Goal: Task Accomplishment & Management: Manage account settings

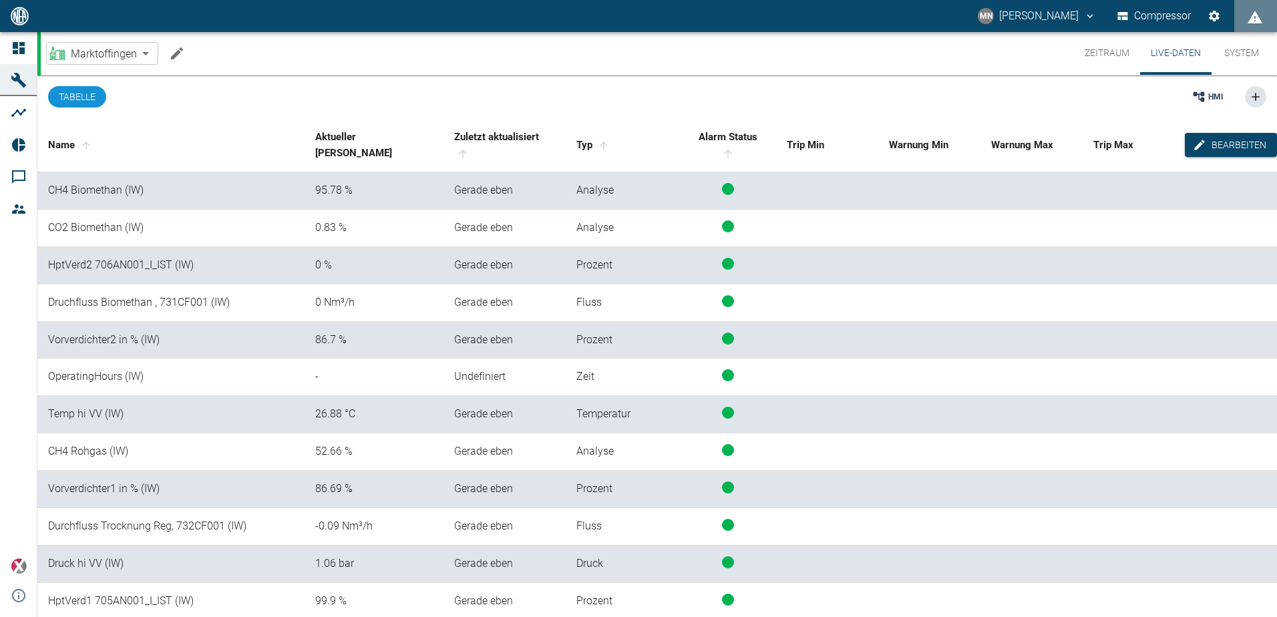
click at [162, 50] on div "Marktoffingen e9731f2b-3ac7-4cb6-9b2a-632822ff81b9 ​" at bounding box center [118, 53] width 144 height 27
click at [178, 52] on icon "Machine bearbeiten" at bounding box center [177, 53] width 12 height 12
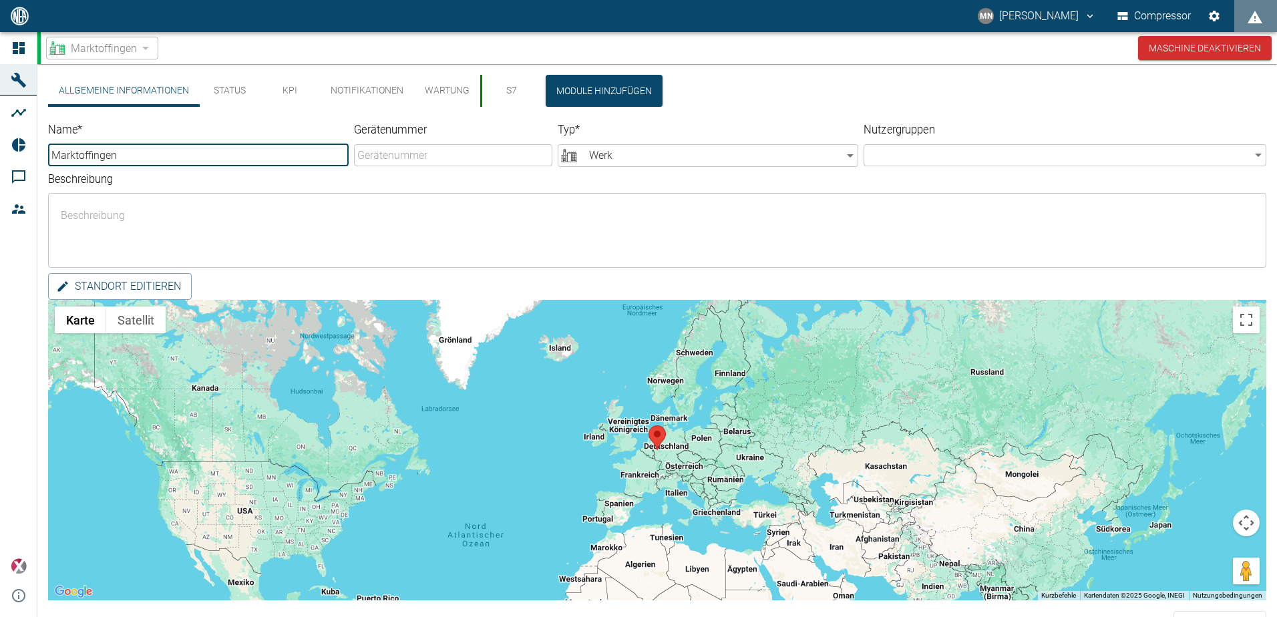
click at [509, 81] on button "S7" at bounding box center [510, 91] width 60 height 32
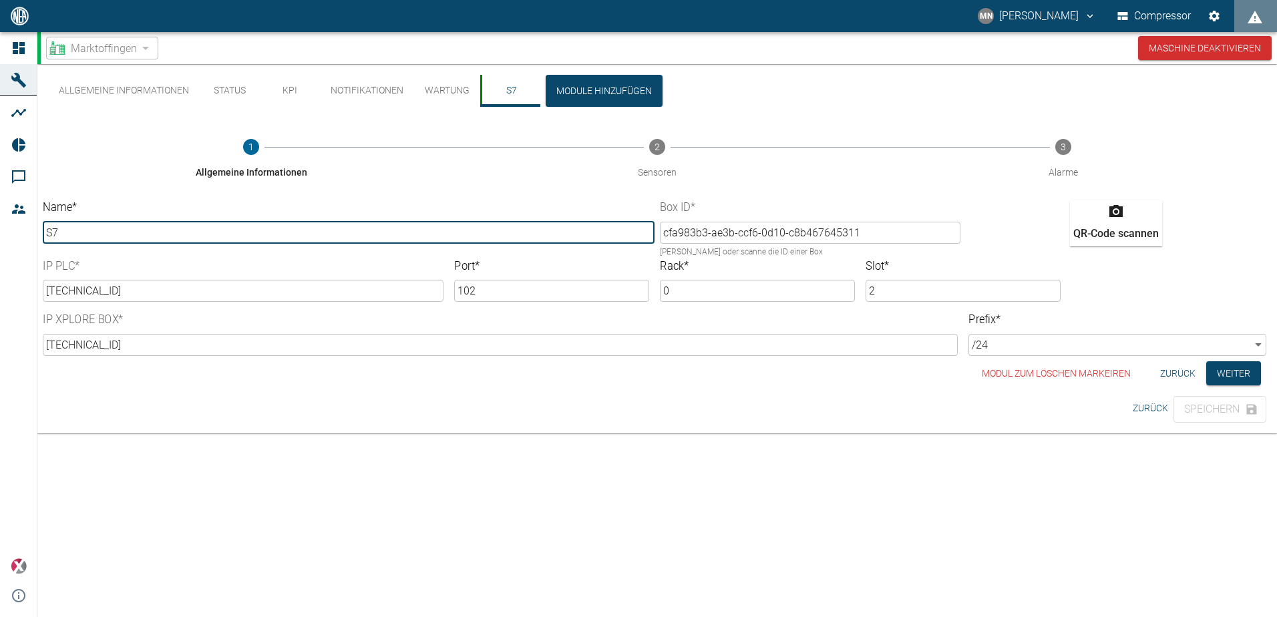
click at [510, 94] on button "S7" at bounding box center [510, 91] width 60 height 32
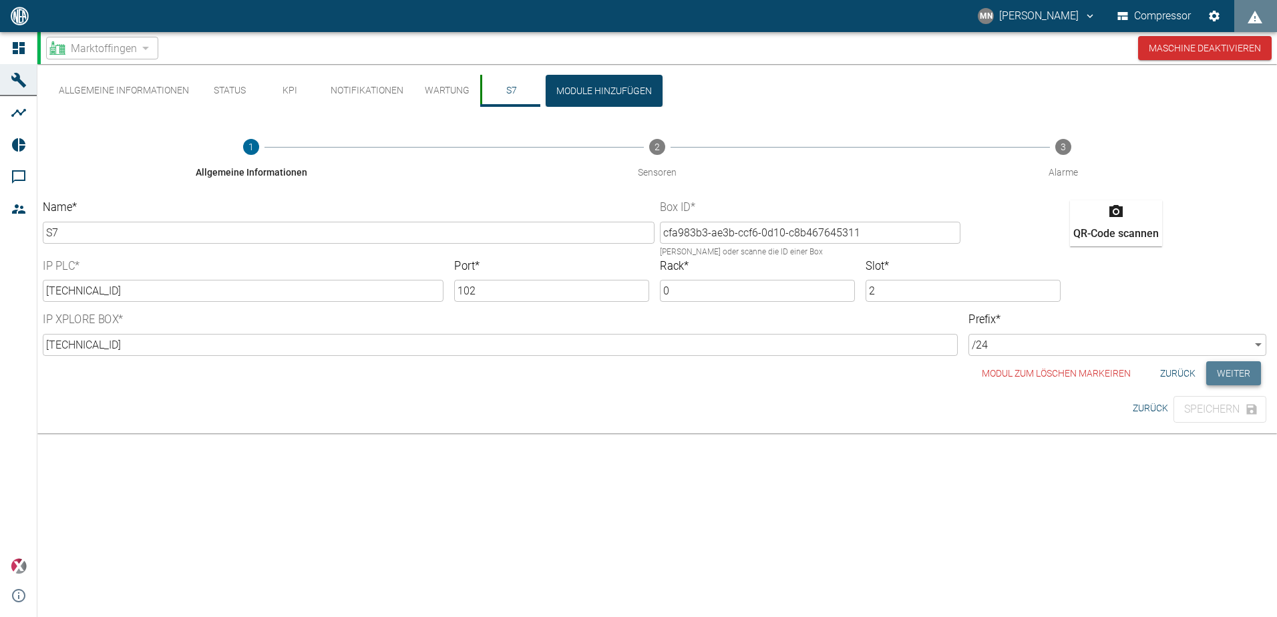
click at [1231, 375] on button "Weiter" at bounding box center [1233, 373] width 55 height 25
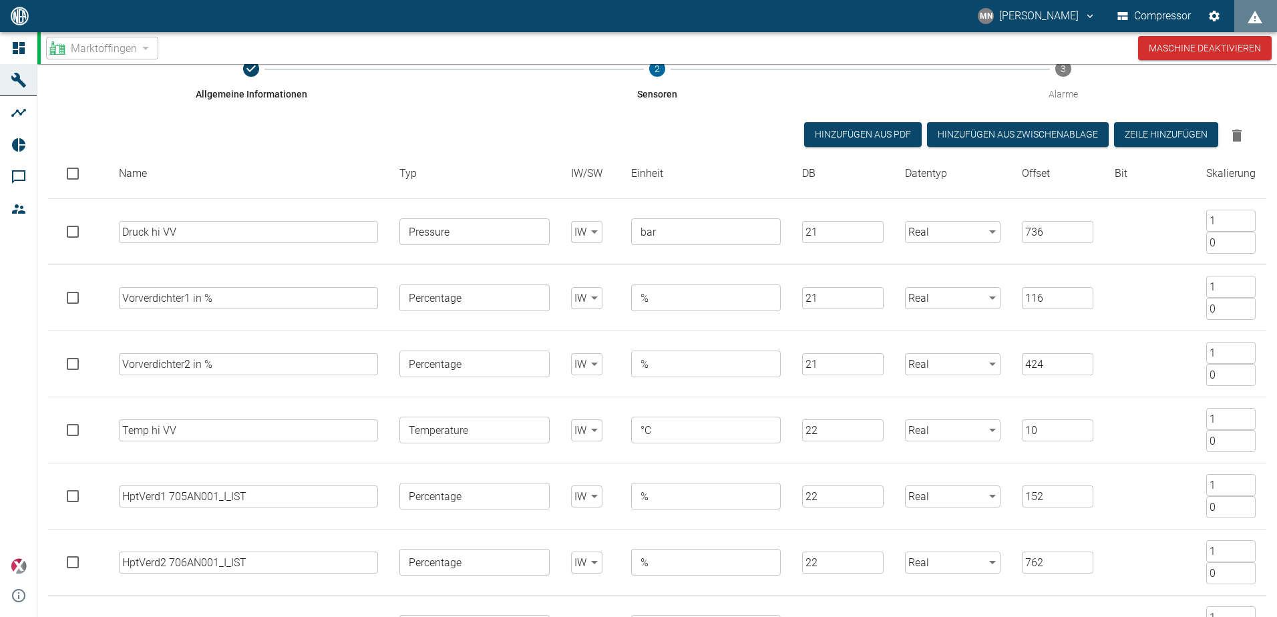
scroll to position [65, 0]
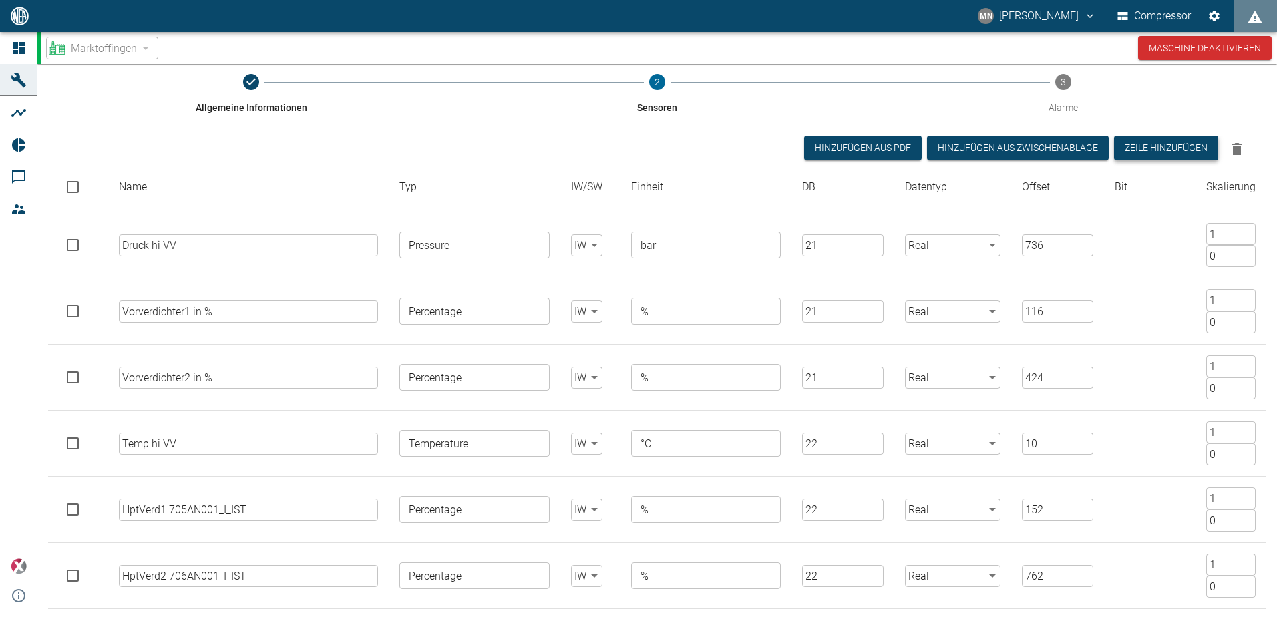
click at [1163, 145] on button "Zeile hinzufügen" at bounding box center [1166, 148] width 104 height 25
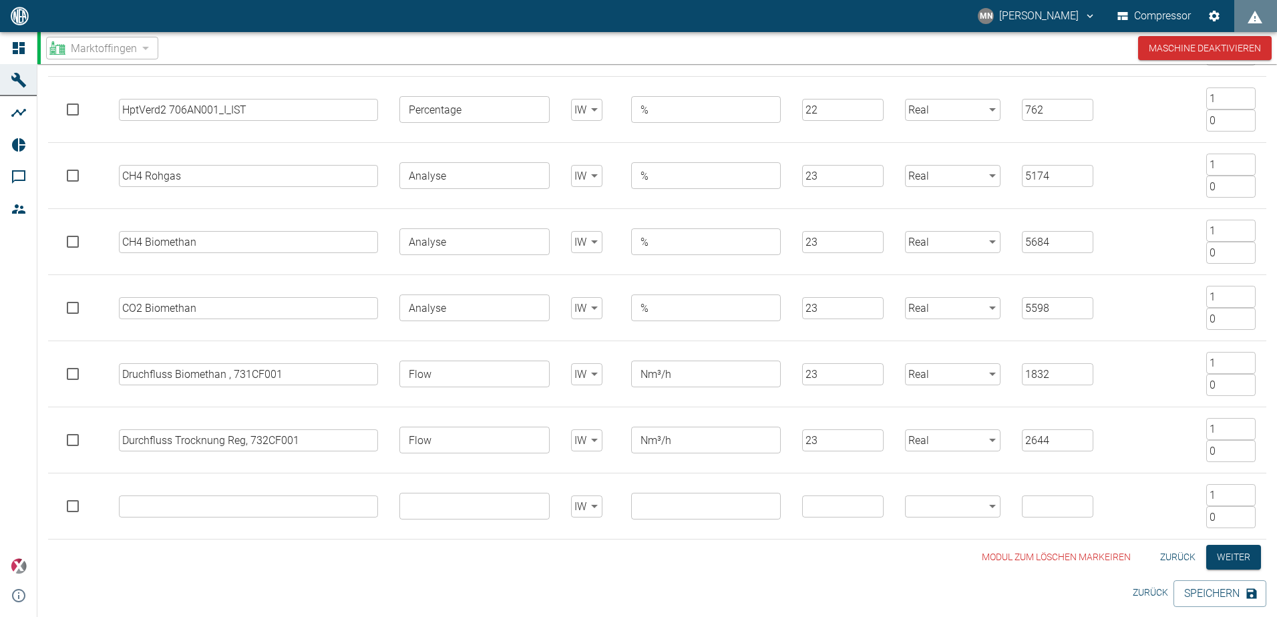
scroll to position [532, 0]
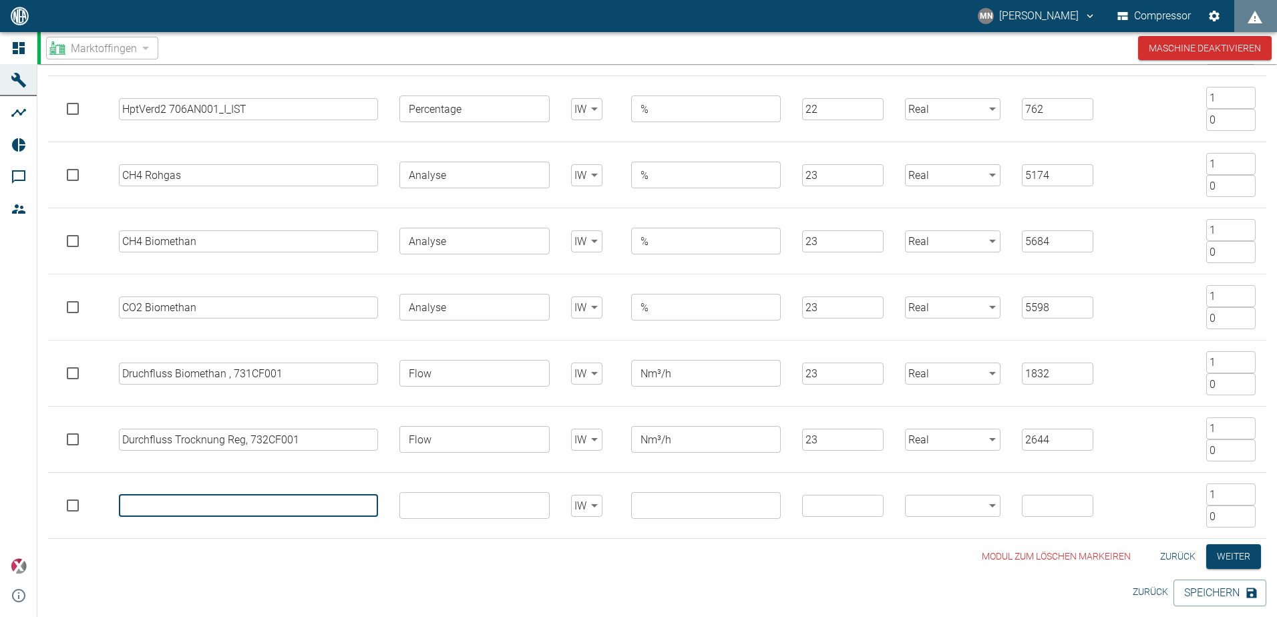
click at [212, 501] on input "text" at bounding box center [249, 506] width 260 height 22
type input "Reg. Temp hi Trockner 728CT001"
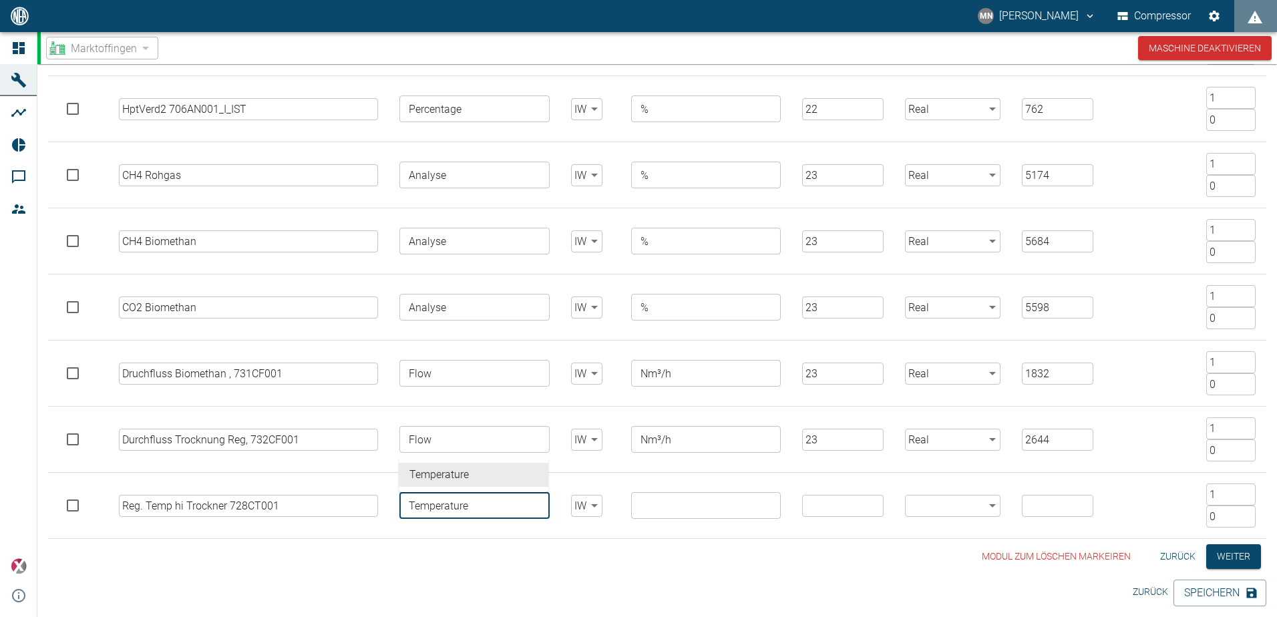
type input "Temperature"
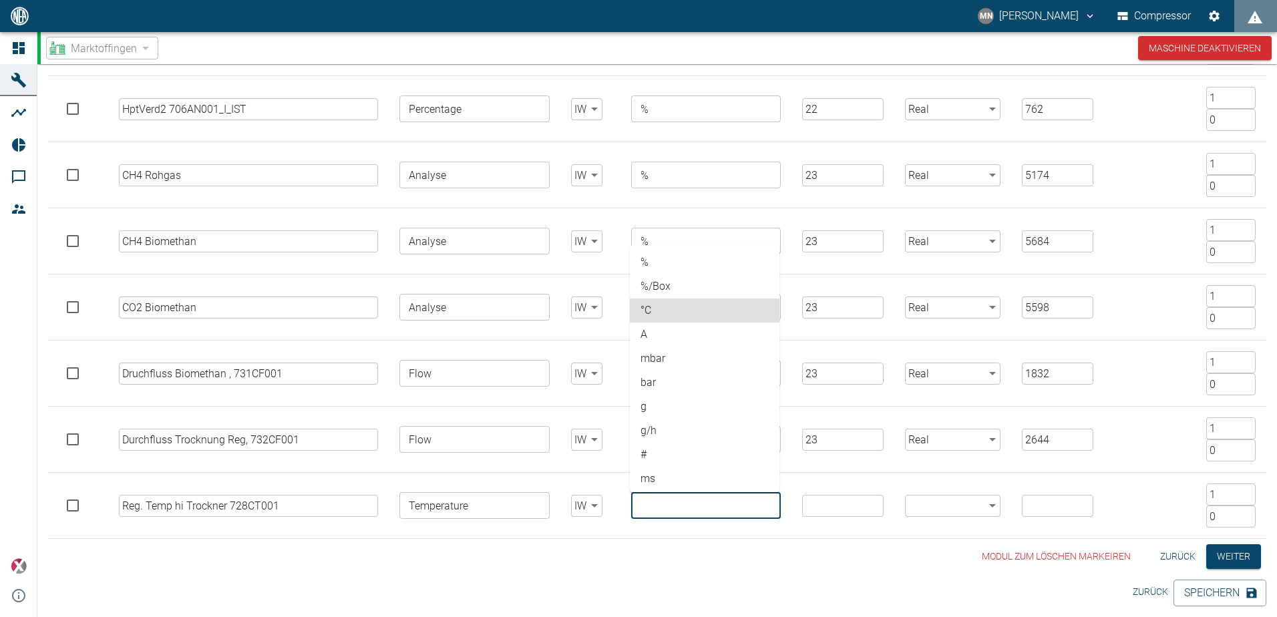
type input "°C"
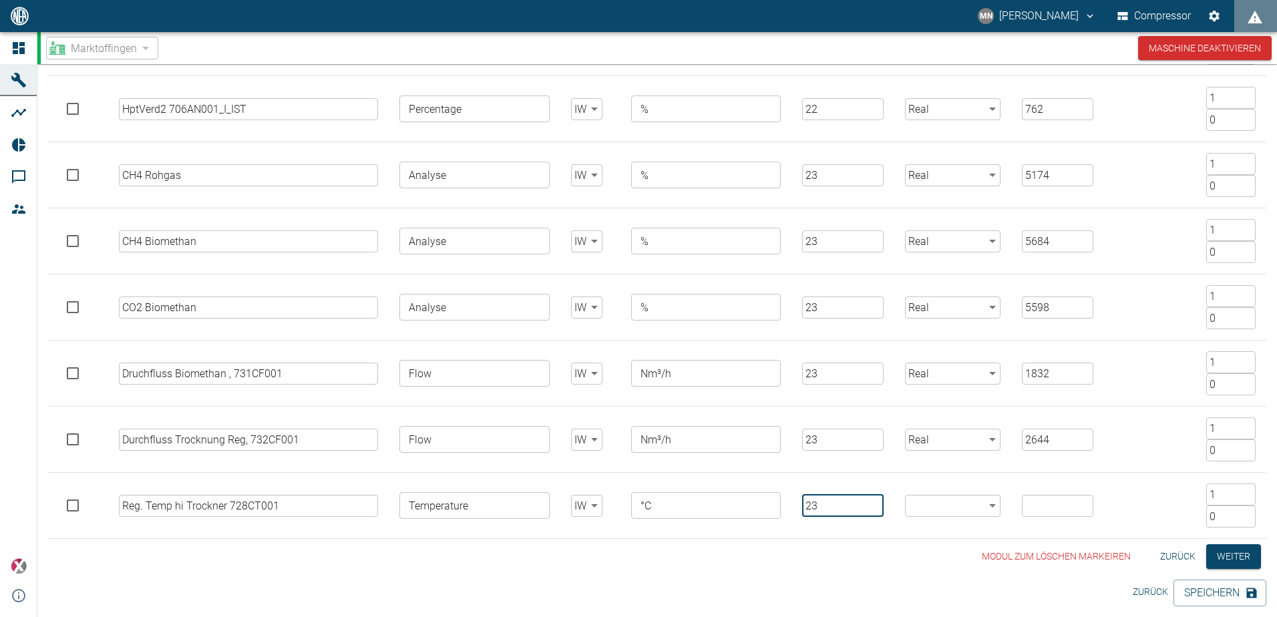
type input "23"
type input "Real"
type input "1440"
click at [1221, 589] on button "Speichern" at bounding box center [1220, 593] width 93 height 27
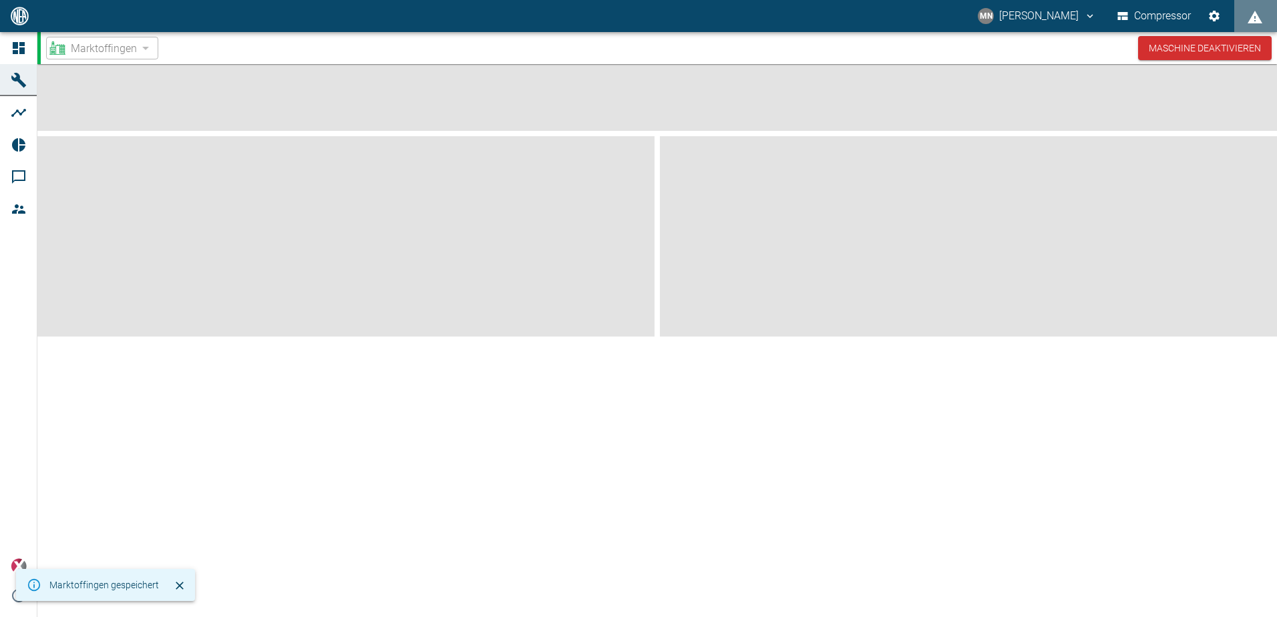
scroll to position [0, 0]
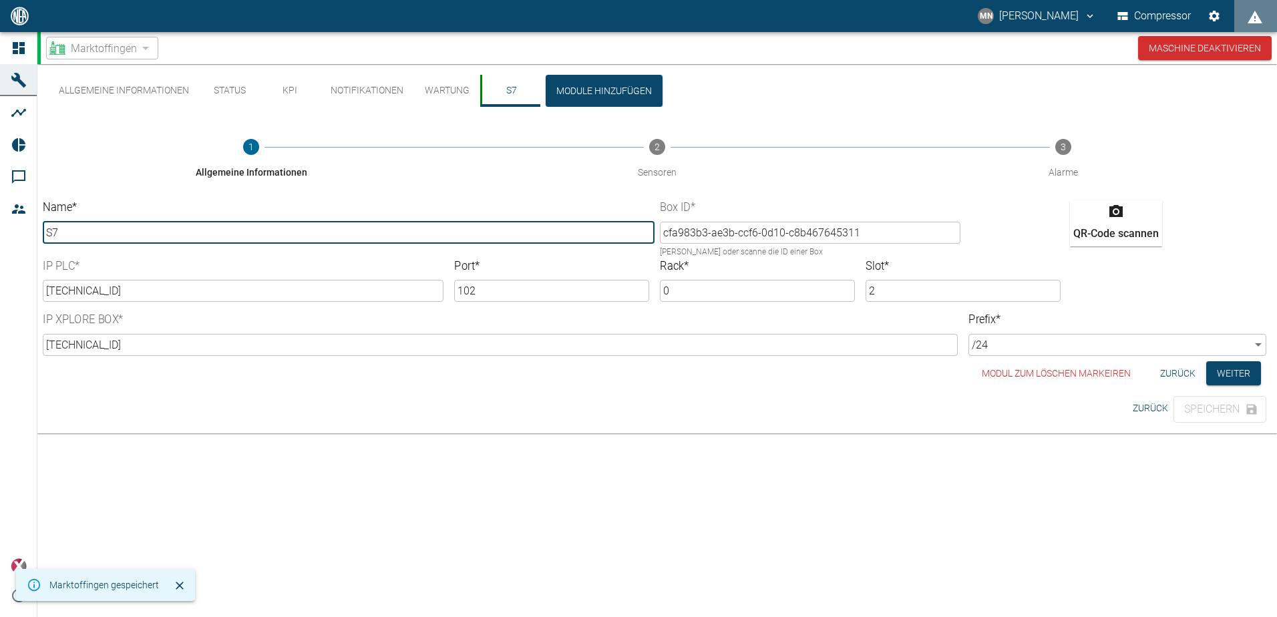
click at [506, 91] on button "S7" at bounding box center [510, 91] width 60 height 32
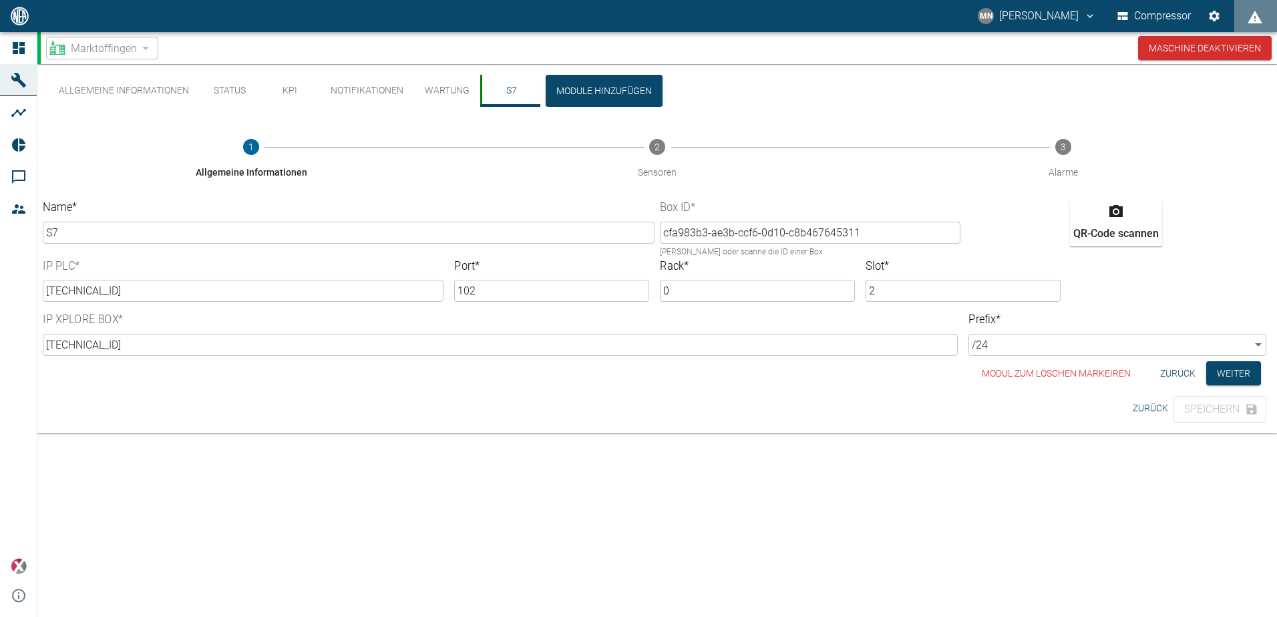
click at [1176, 372] on button "Zurück" at bounding box center [1178, 373] width 46 height 25
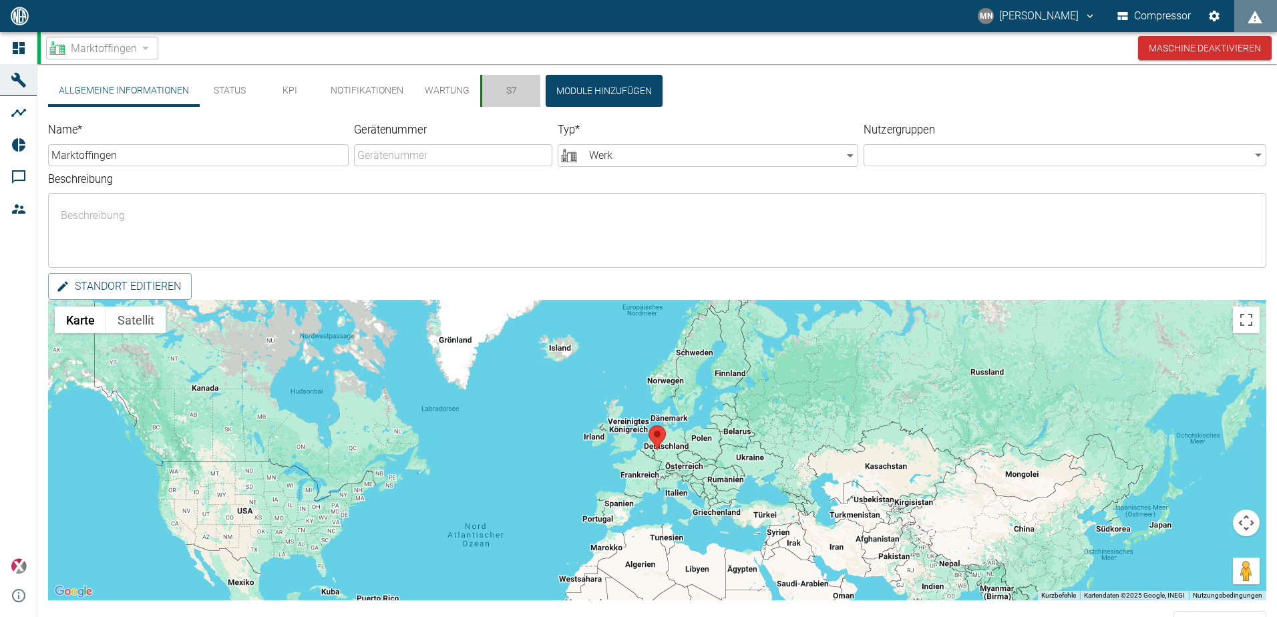
click at [514, 89] on button "S7" at bounding box center [510, 91] width 60 height 32
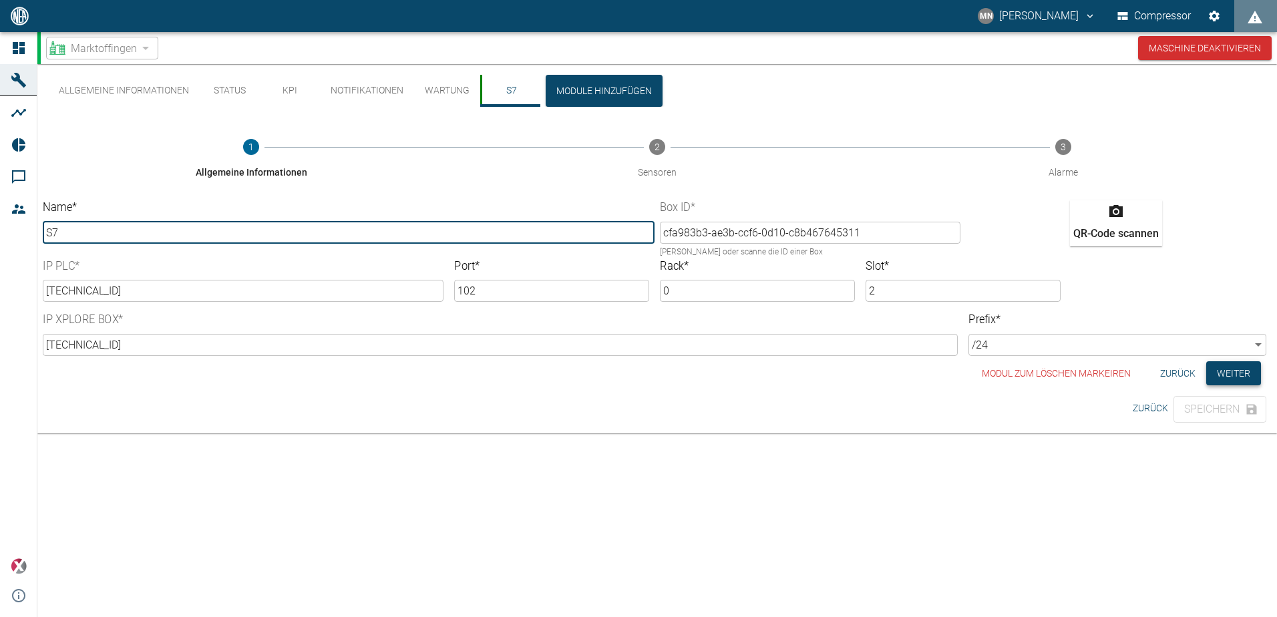
click at [1236, 376] on button "Weiter" at bounding box center [1233, 373] width 55 height 25
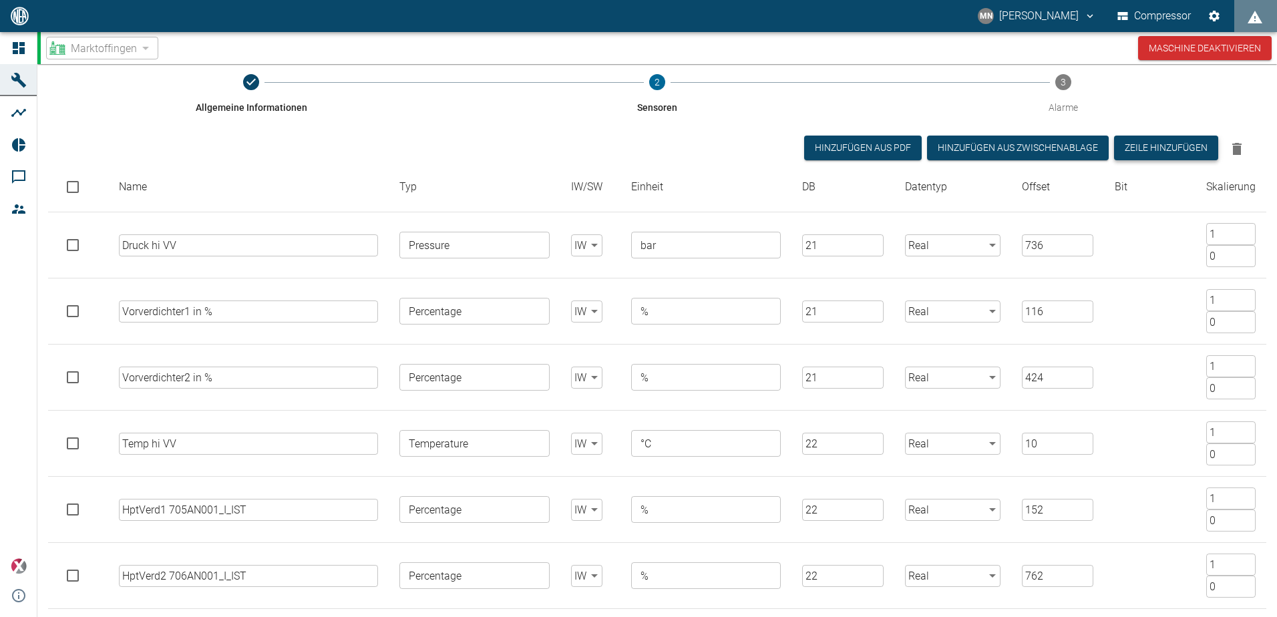
scroll to position [64, 0]
click at [1155, 146] on button "Zeile hinzufügen" at bounding box center [1166, 148] width 104 height 25
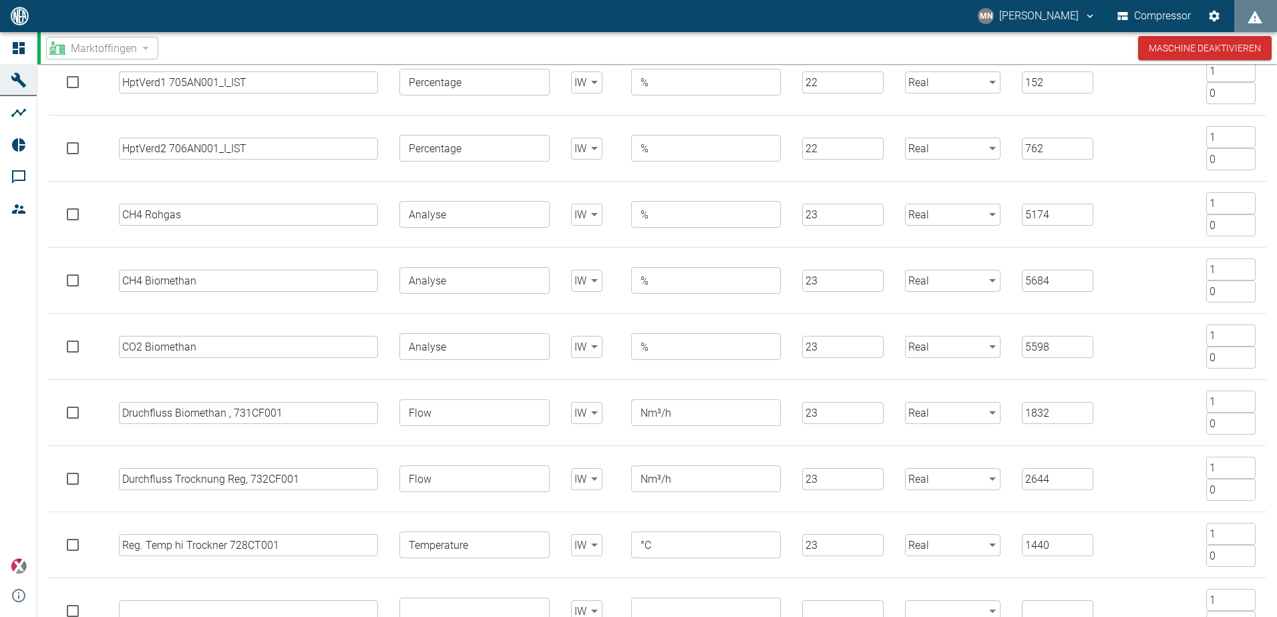
scroll to position [598, 0]
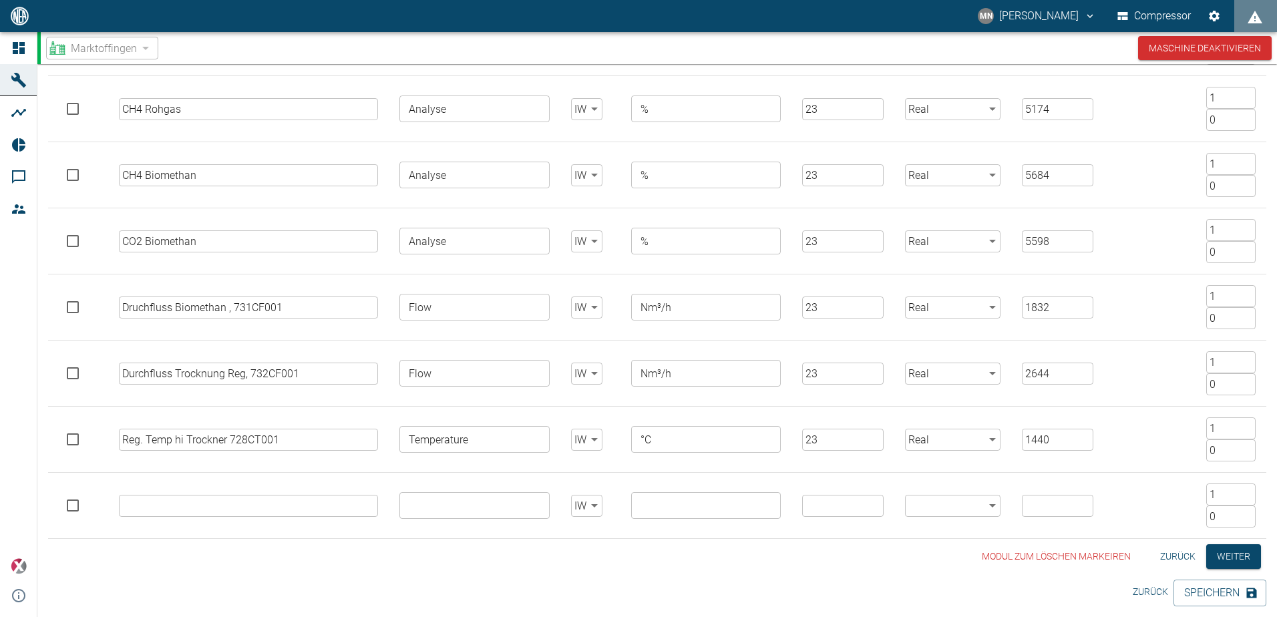
click at [168, 510] on input "text" at bounding box center [249, 506] width 260 height 22
type input "Temp hi Heizng Trockner 732CT001"
type input "Temperature"
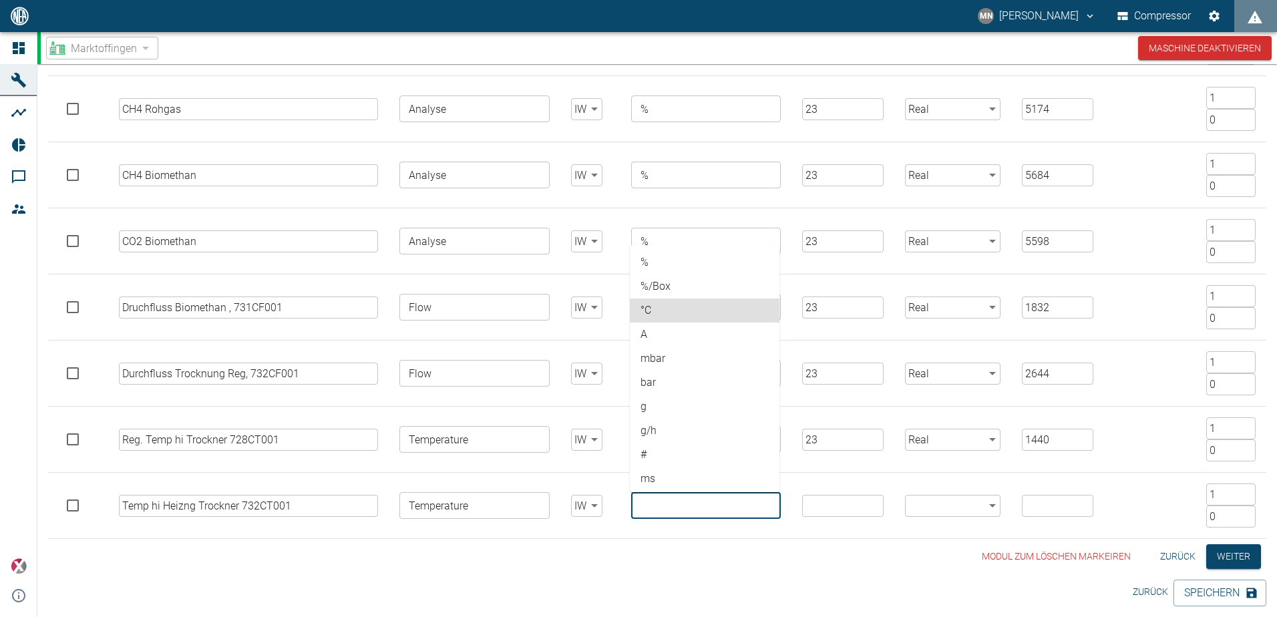
type input "°C"
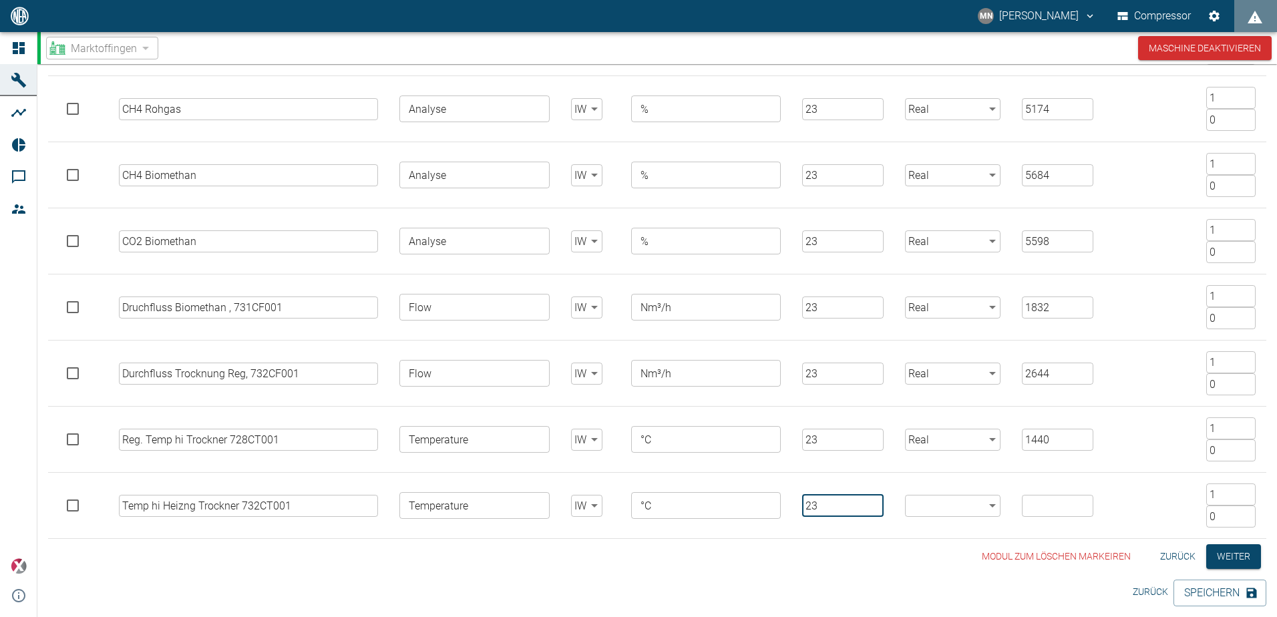
type input "23"
type input "Real"
type input "2910"
click at [1198, 597] on button "Speichern" at bounding box center [1220, 593] width 93 height 27
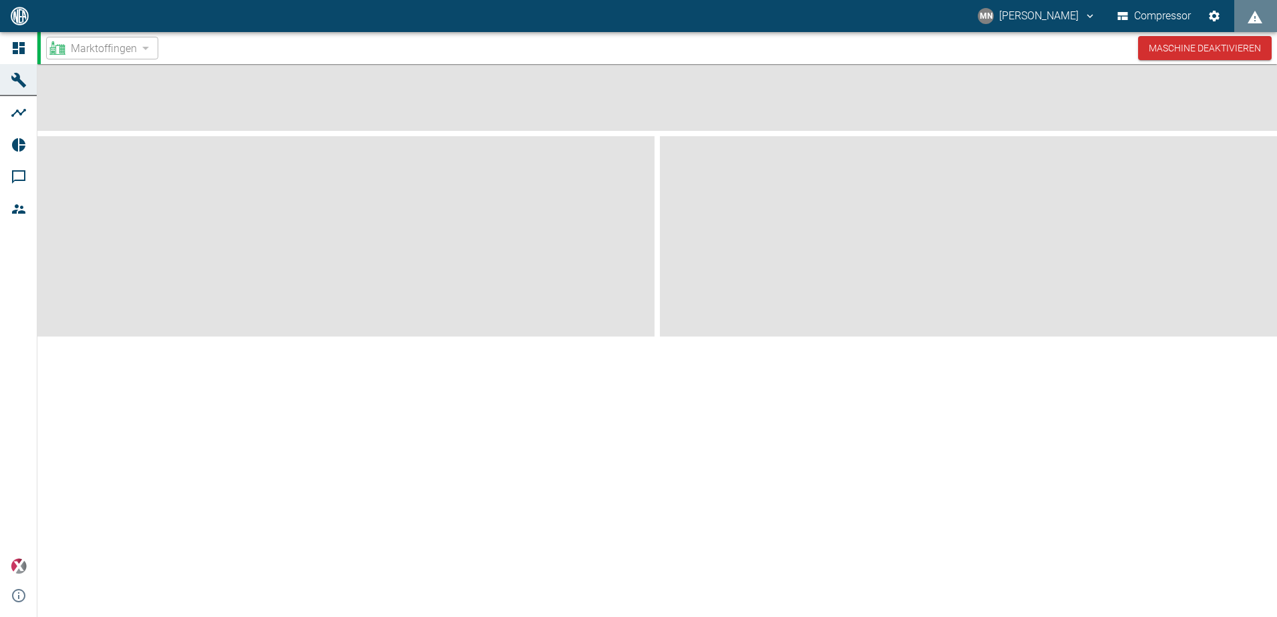
scroll to position [0, 0]
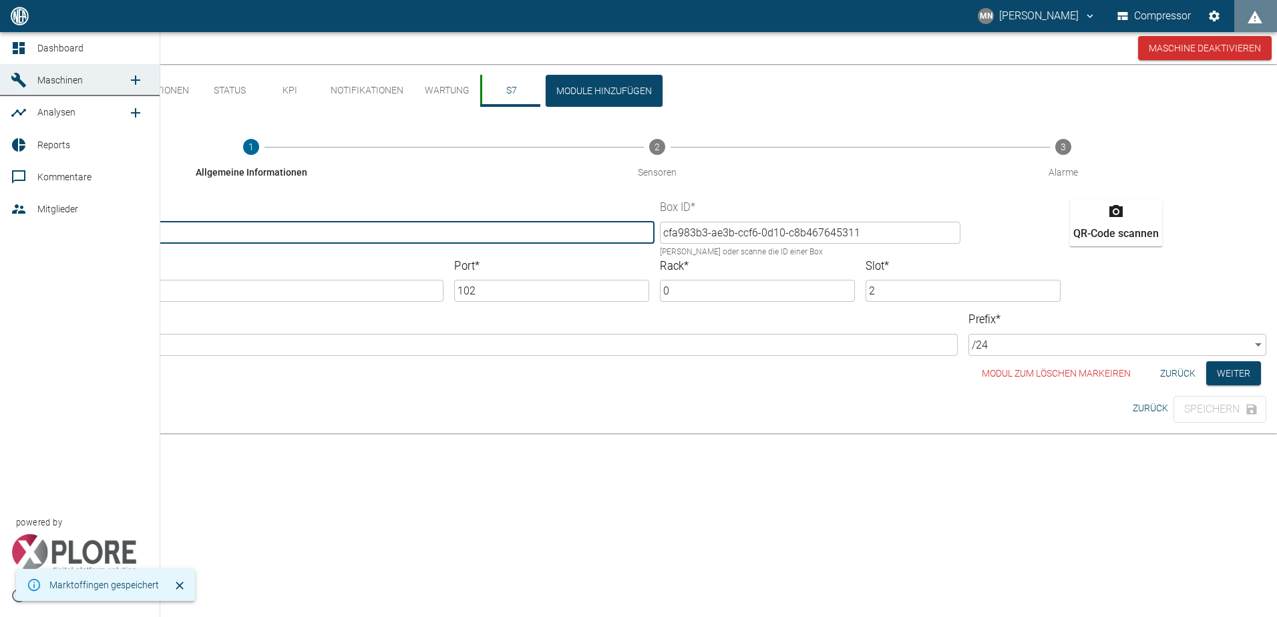
click at [15, 82] on icon at bounding box center [19, 80] width 16 height 16
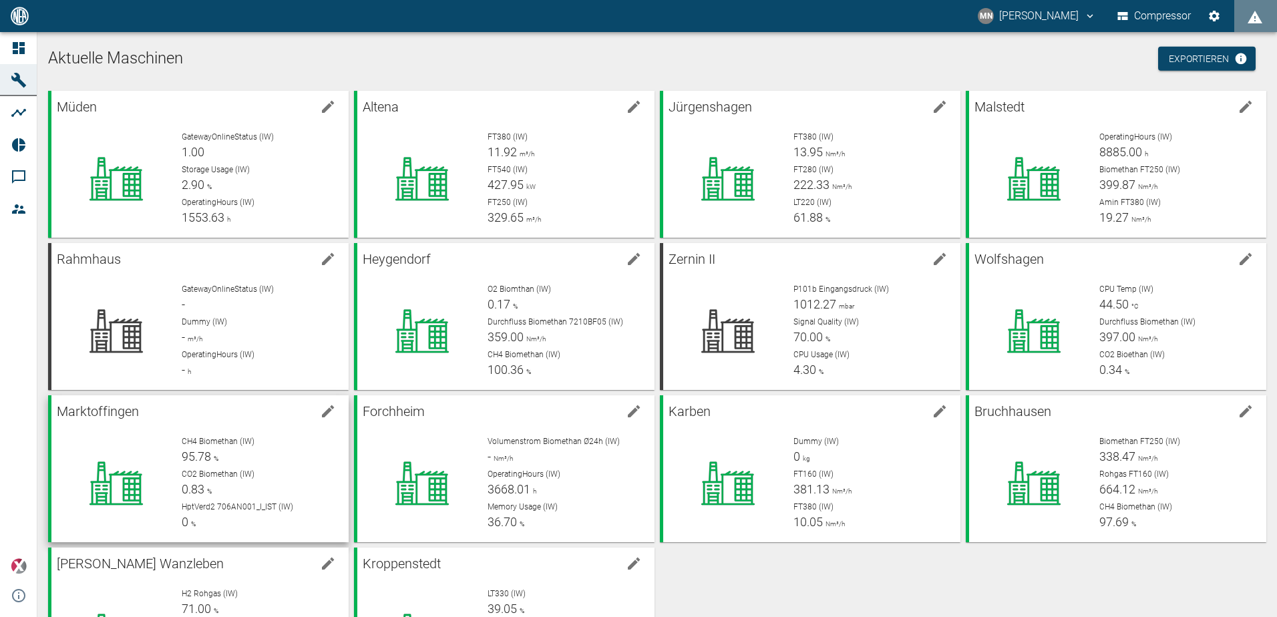
click at [180, 447] on div "CH4 Biomethan (IW) 95.78 % CO2 Biomethan (IW) 0.83 % HptVerd2 706AN001_I_IST (I…" at bounding box center [254, 478] width 167 height 107
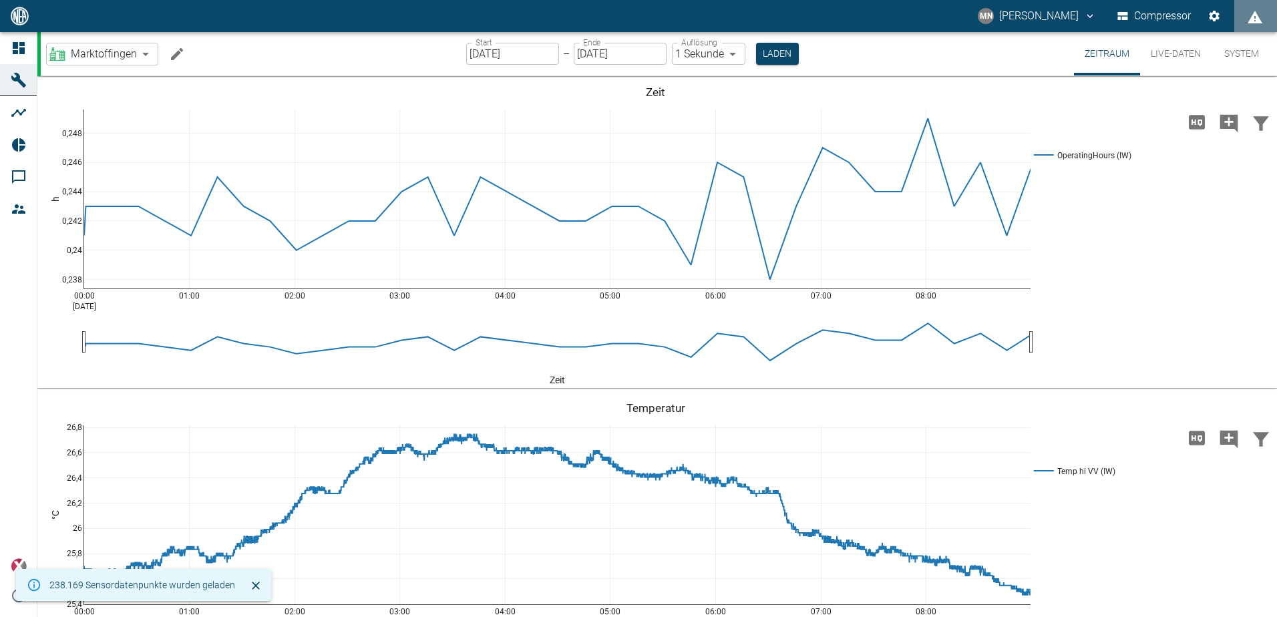
click at [1173, 47] on button "Live-Daten" at bounding box center [1175, 53] width 71 height 43
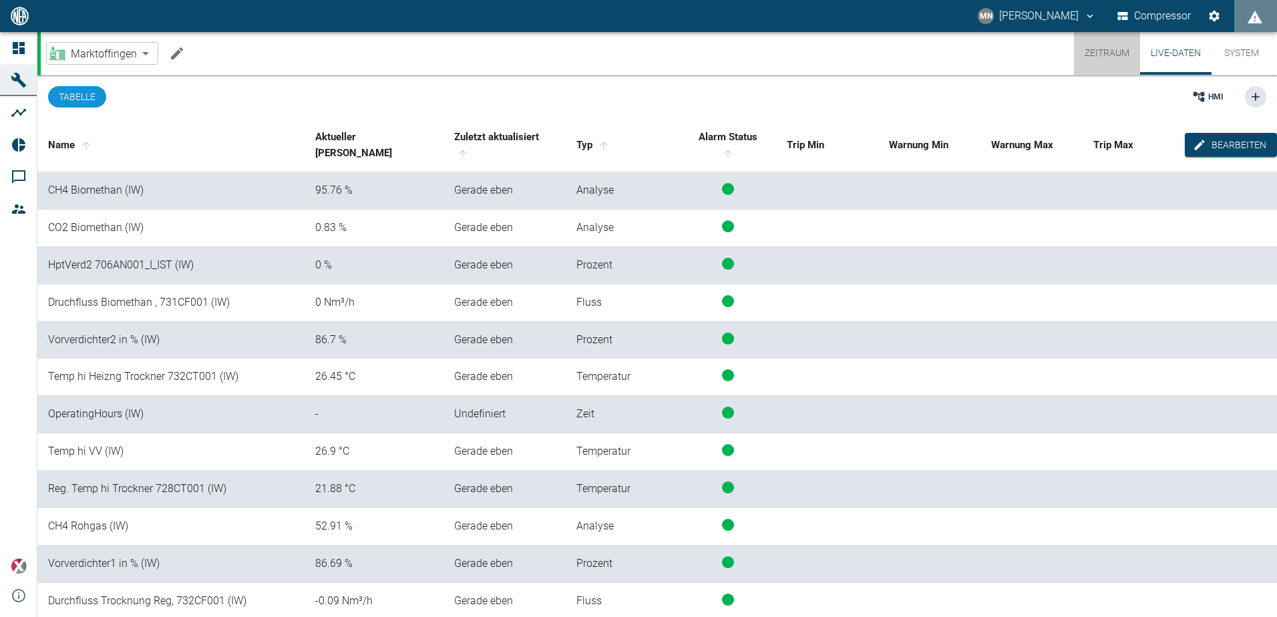
click at [1110, 52] on button "Zeitraum" at bounding box center [1107, 53] width 66 height 43
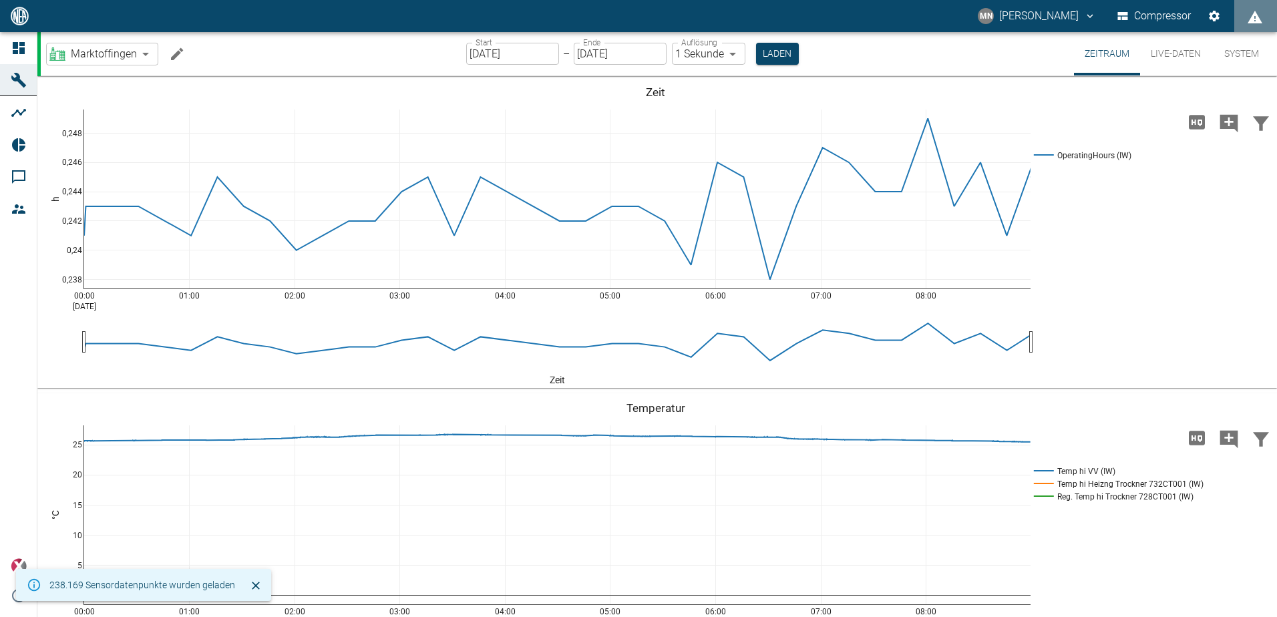
click at [172, 56] on icon "Machine bearbeiten" at bounding box center [177, 54] width 16 height 16
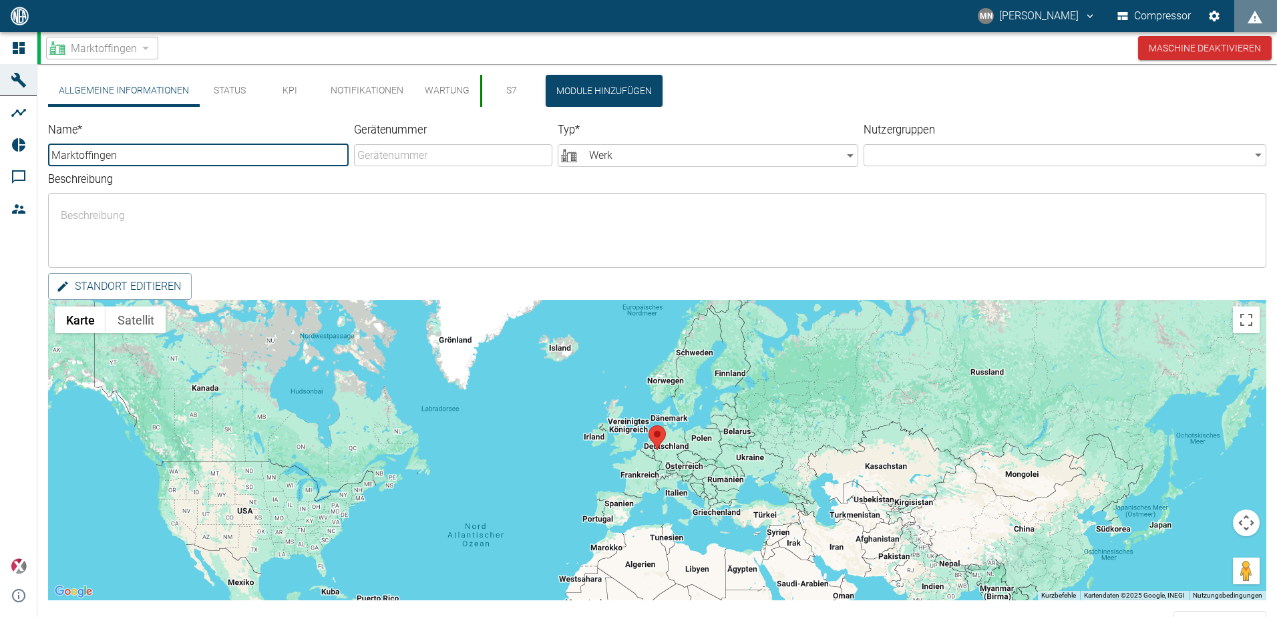
click at [506, 89] on button "S7" at bounding box center [510, 91] width 60 height 32
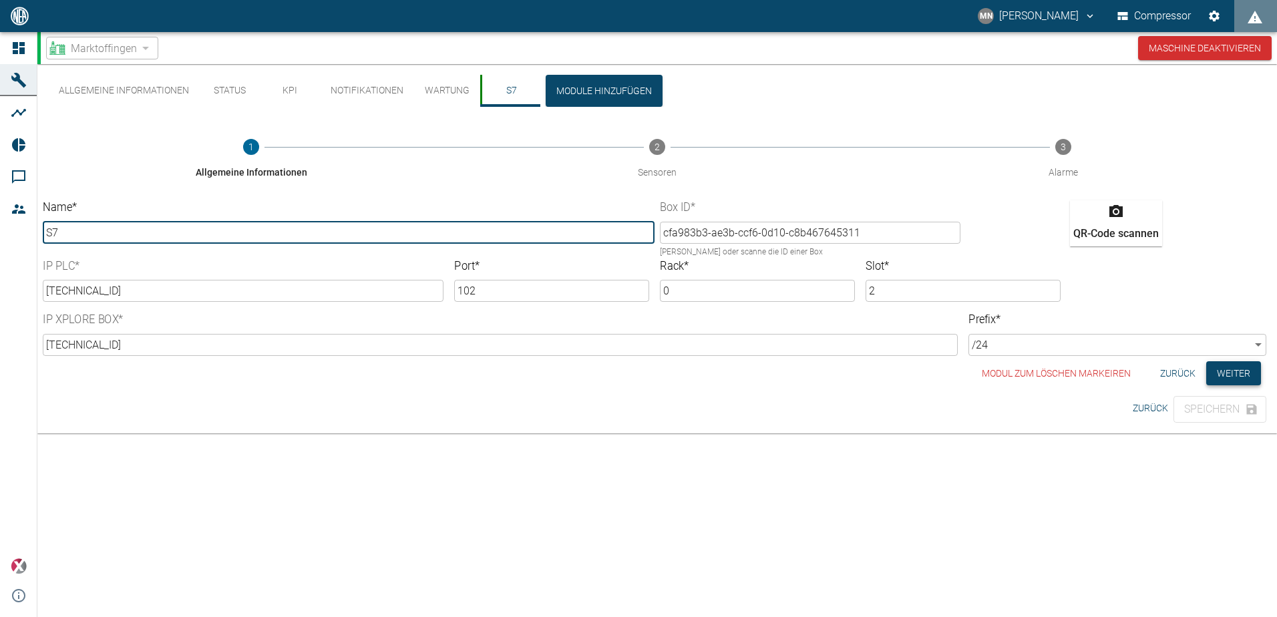
click at [1232, 369] on button "Weiter" at bounding box center [1233, 373] width 55 height 25
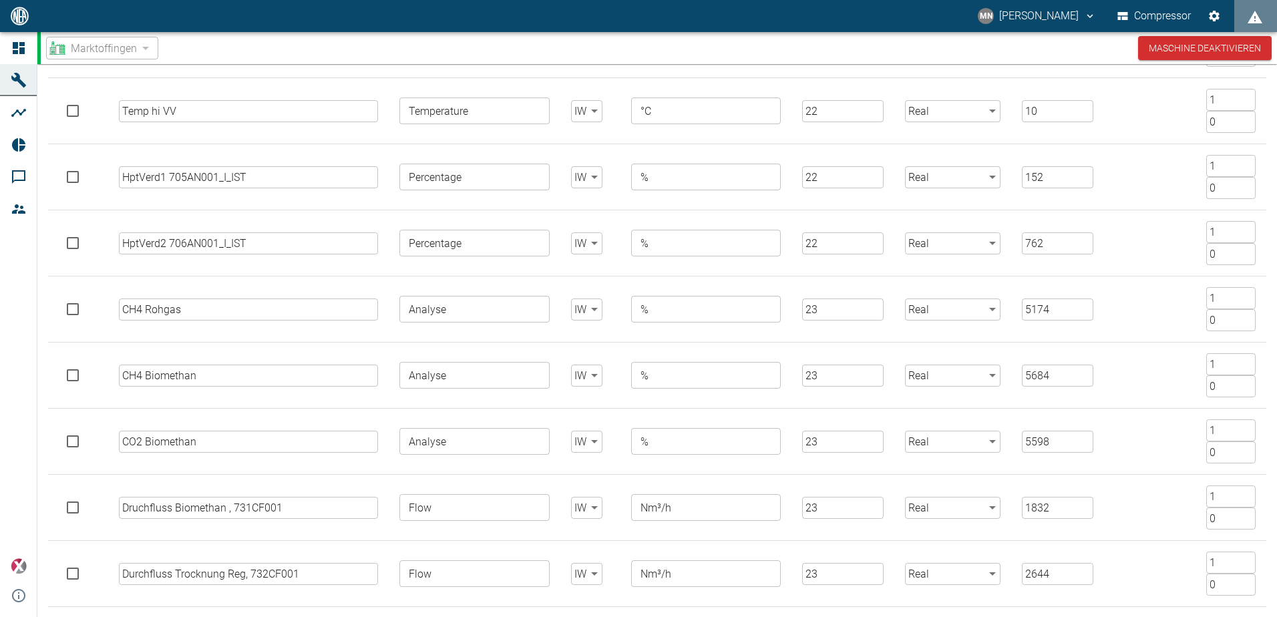
scroll to position [598, 0]
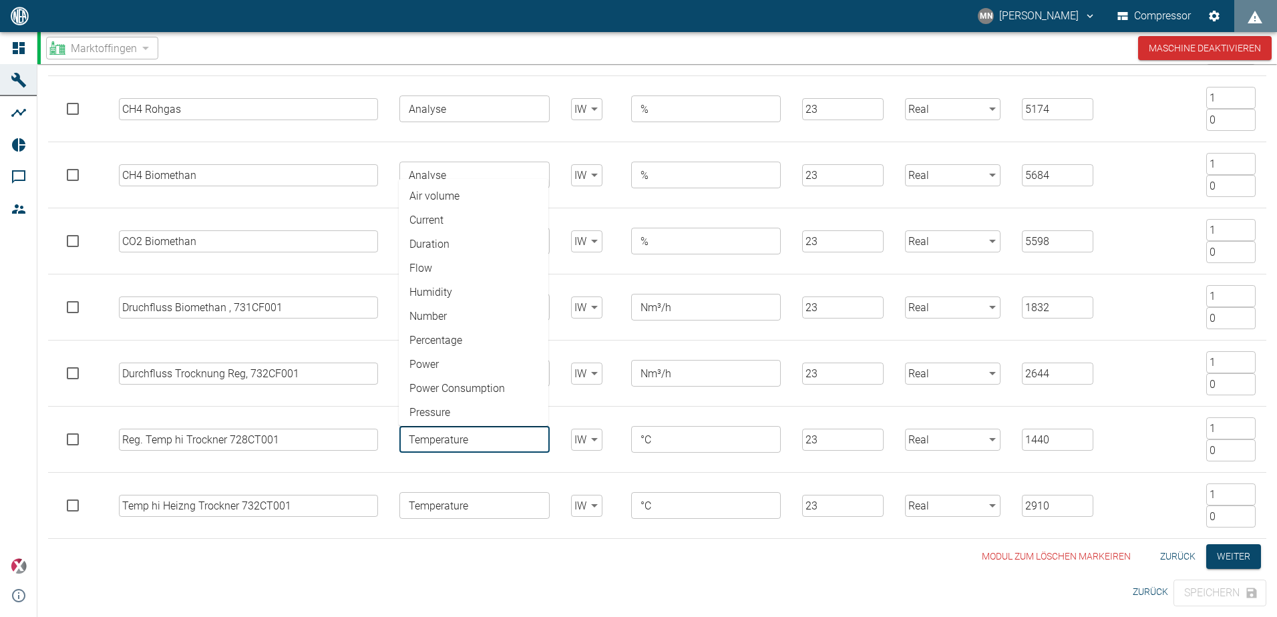
click at [483, 440] on input "Temperature" at bounding box center [473, 439] width 140 height 19
type input "T"
type input "Trockner"
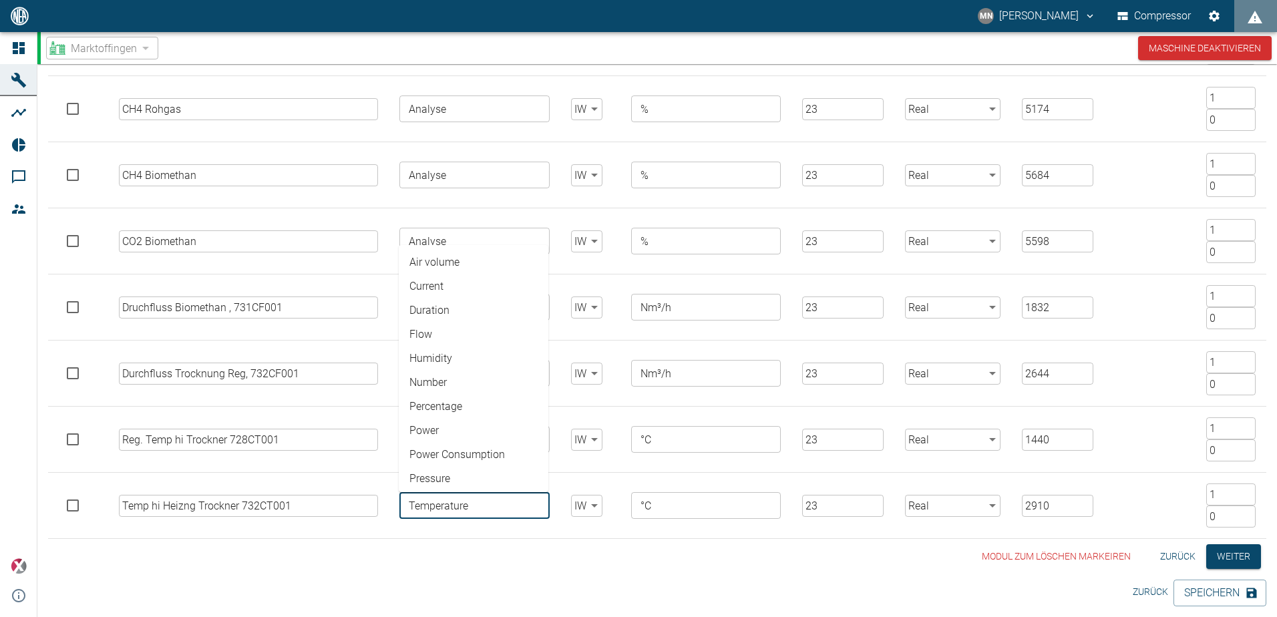
scroll to position [95, 0]
drag, startPoint x: 489, startPoint y: 498, endPoint x: 306, endPoint y: 509, distance: 183.4
click at [305, 507] on tr "Temp hi Heizng Trockner 732CT001 ​ Temperature ​ Air volume Current Duration Fl…" at bounding box center [657, 506] width 1218 height 66
type input "Trockner"
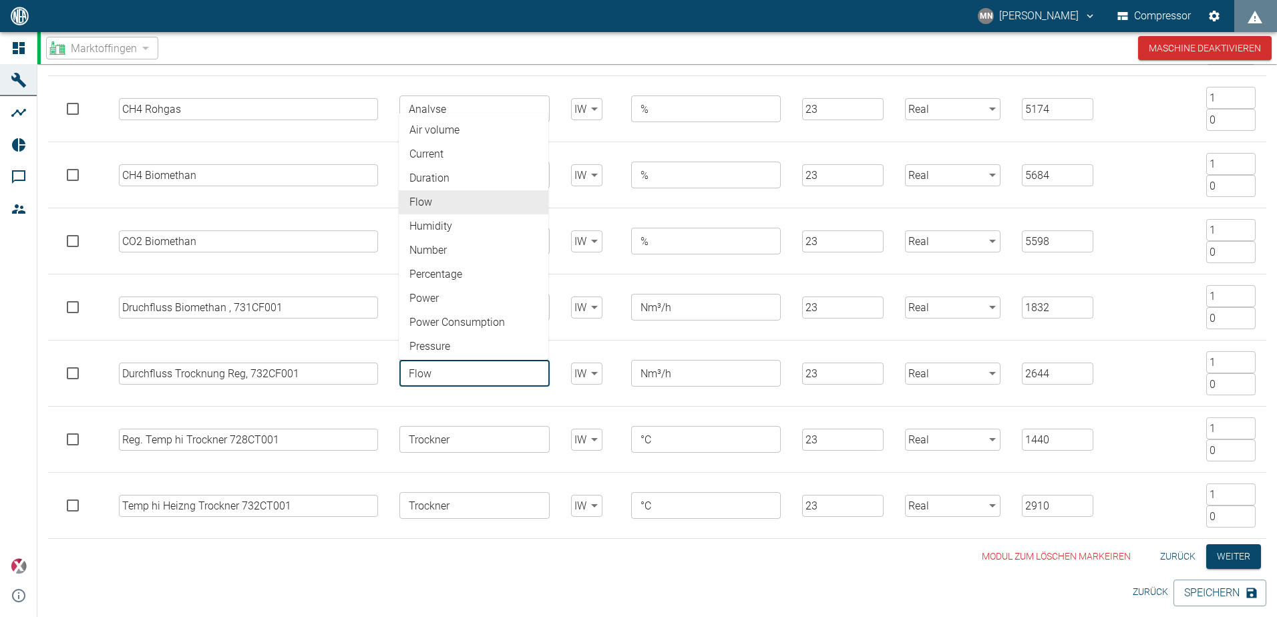
click at [363, 370] on tr "Durchfluss Trocknung Reg, 732CF001 ​ Flow ​ Air volume Current Duration Flow Hu…" at bounding box center [657, 374] width 1218 height 66
type input "Trockner"
click at [316, 377] on input "Durchfluss Trocknung Reg, 732CF001" at bounding box center [249, 374] width 260 height 22
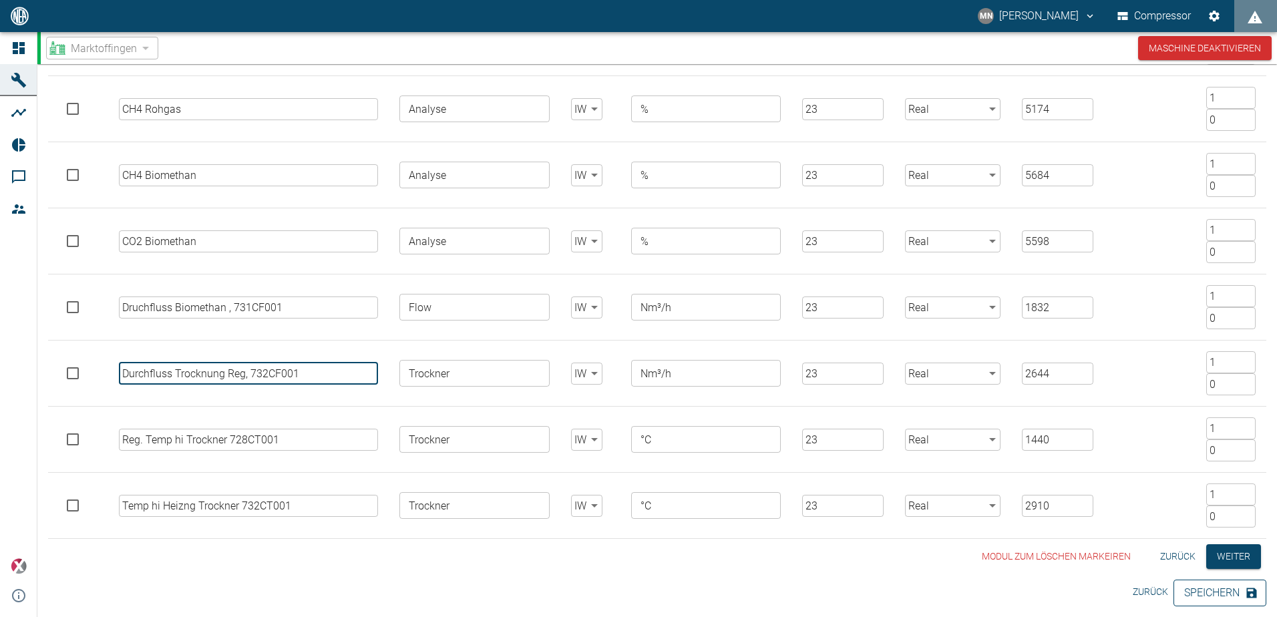
click at [1241, 597] on button "Speichern" at bounding box center [1220, 593] width 93 height 27
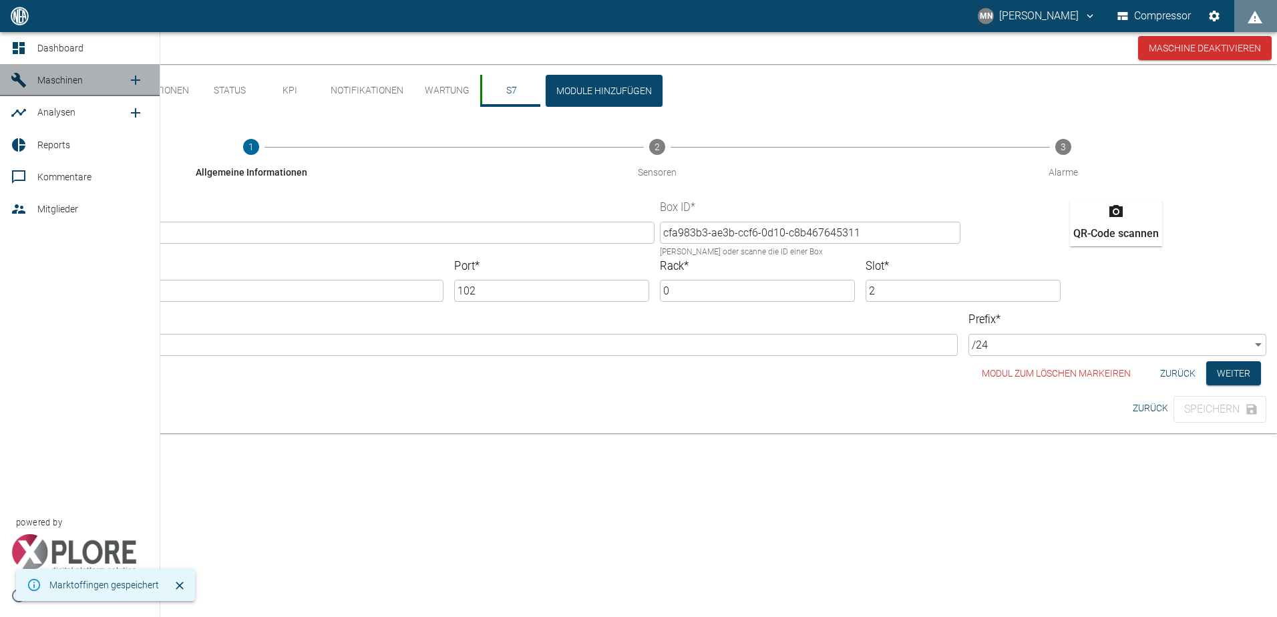
click at [25, 81] on icon at bounding box center [19, 80] width 16 height 16
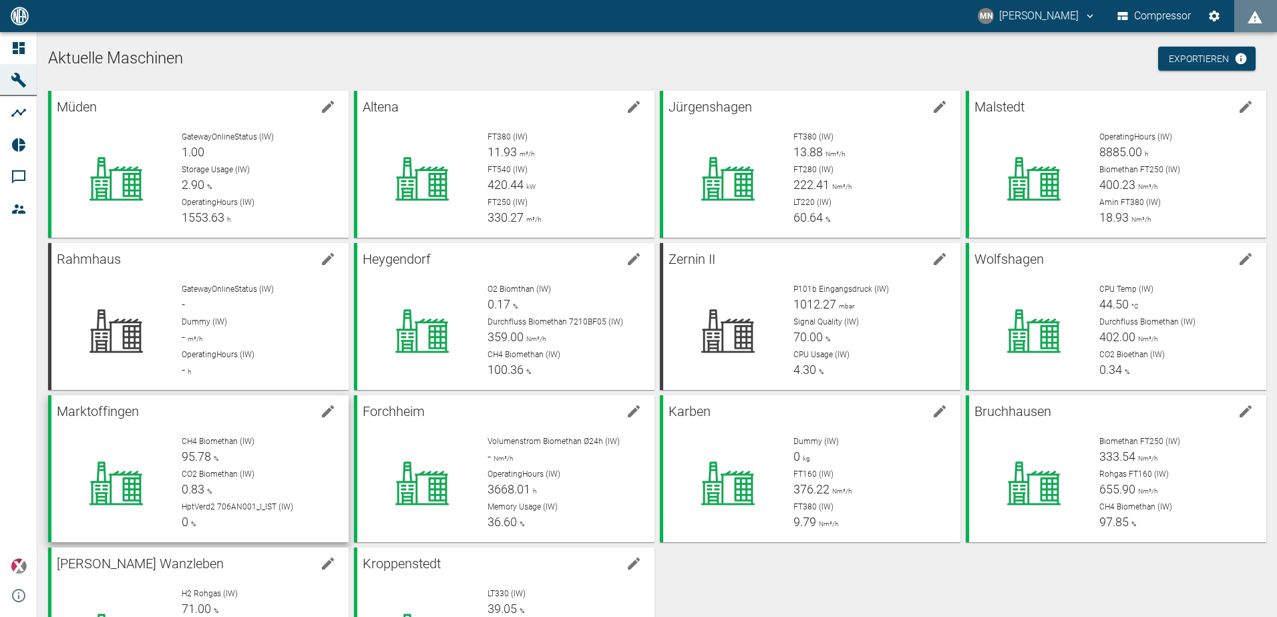
click at [257, 468] on p "CO2 Biomethan (IW)" at bounding box center [260, 474] width 156 height 12
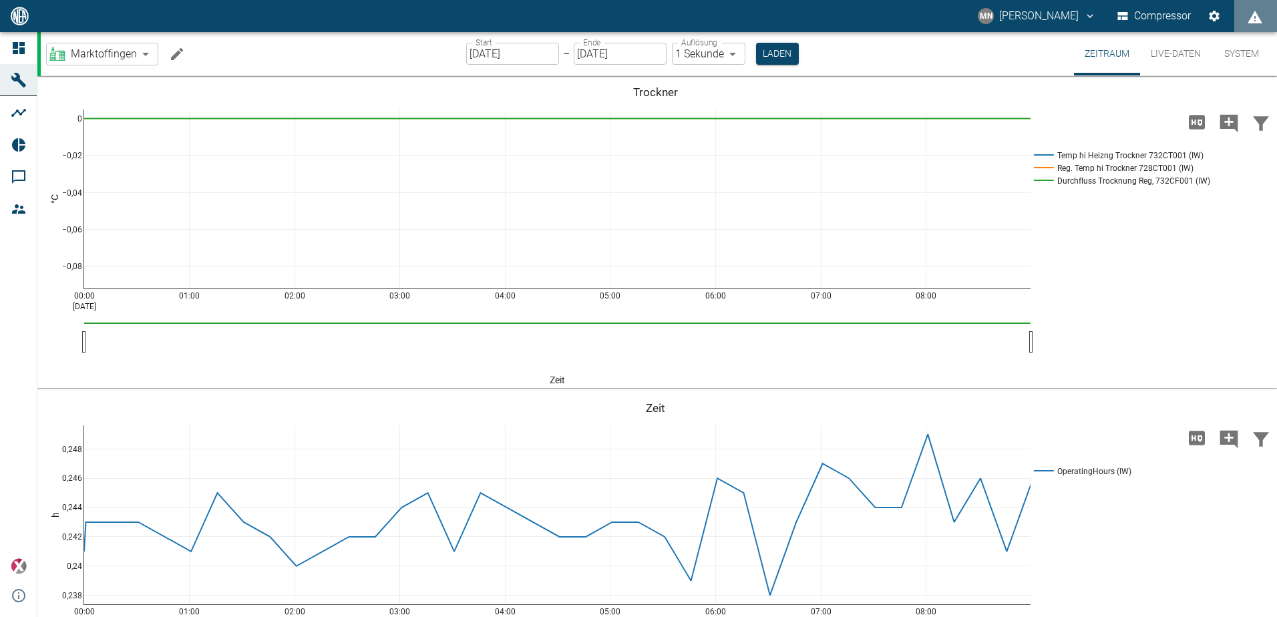
click at [522, 57] on input "[DATE]" at bounding box center [512, 54] width 93 height 22
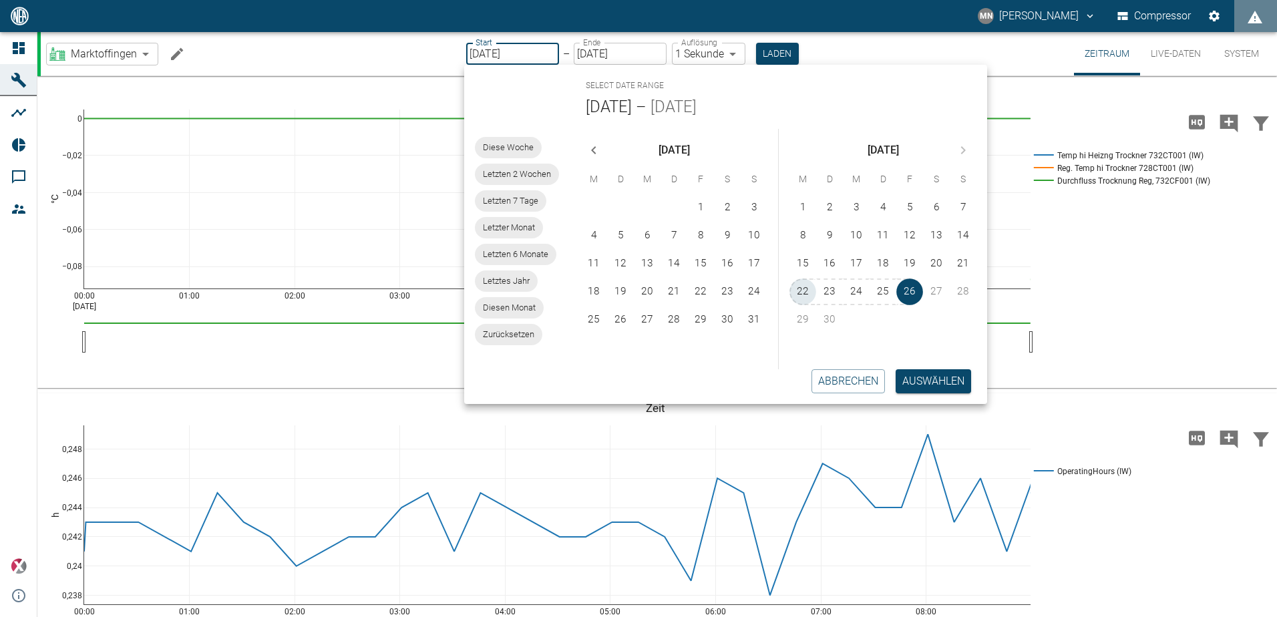
drag, startPoint x: 802, startPoint y: 289, endPoint x: 794, endPoint y: 313, distance: 26.2
click at [801, 289] on button "22" at bounding box center [803, 292] width 27 height 27
type input "[DATE]"
type input "2min"
click at [948, 385] on button "Auswählen" at bounding box center [933, 381] width 75 height 24
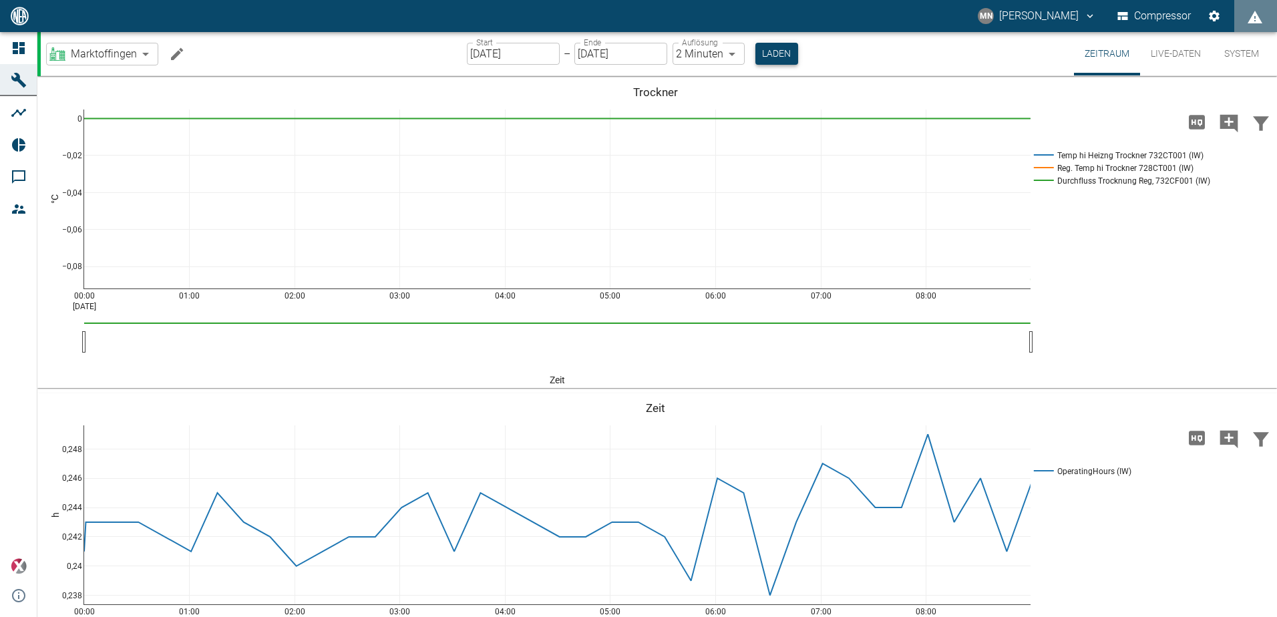
click at [762, 53] on button "Laden" at bounding box center [777, 54] width 43 height 22
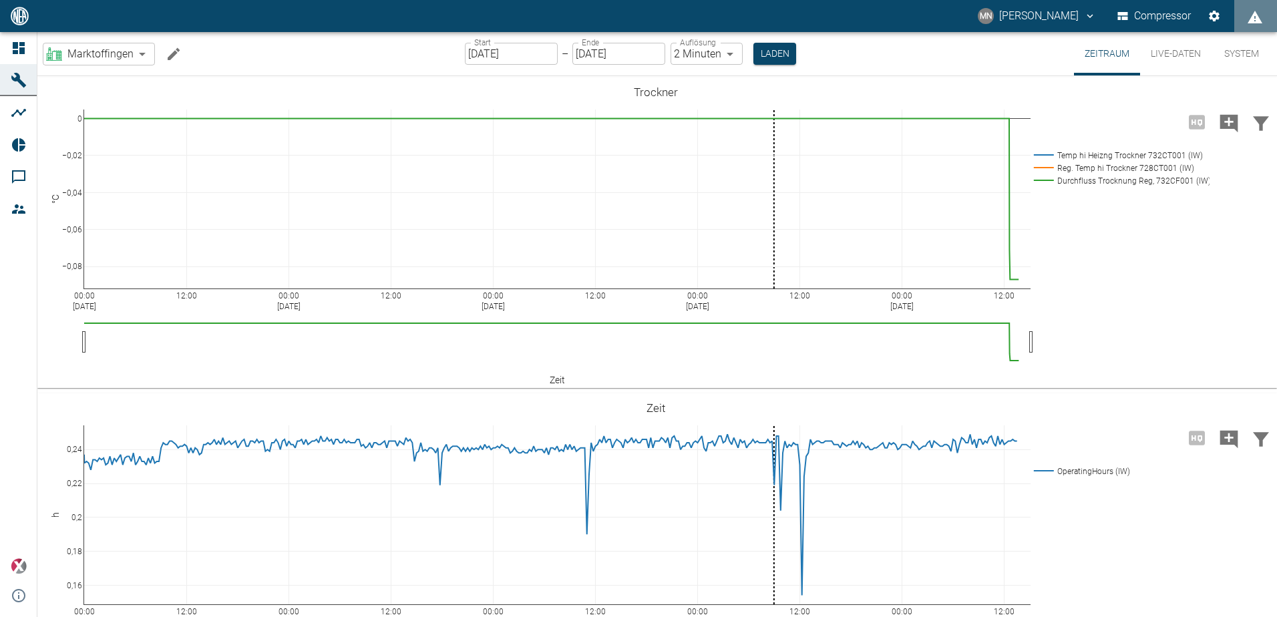
click at [1166, 55] on button "Live-Daten" at bounding box center [1175, 53] width 71 height 43
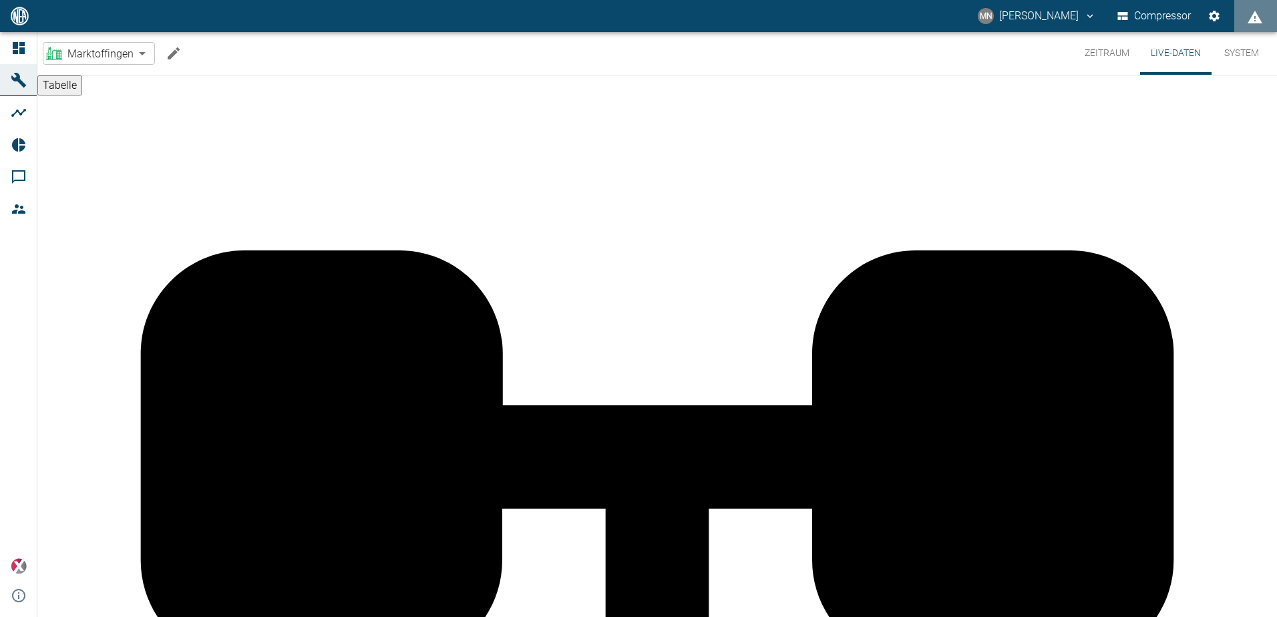
scroll to position [75, 0]
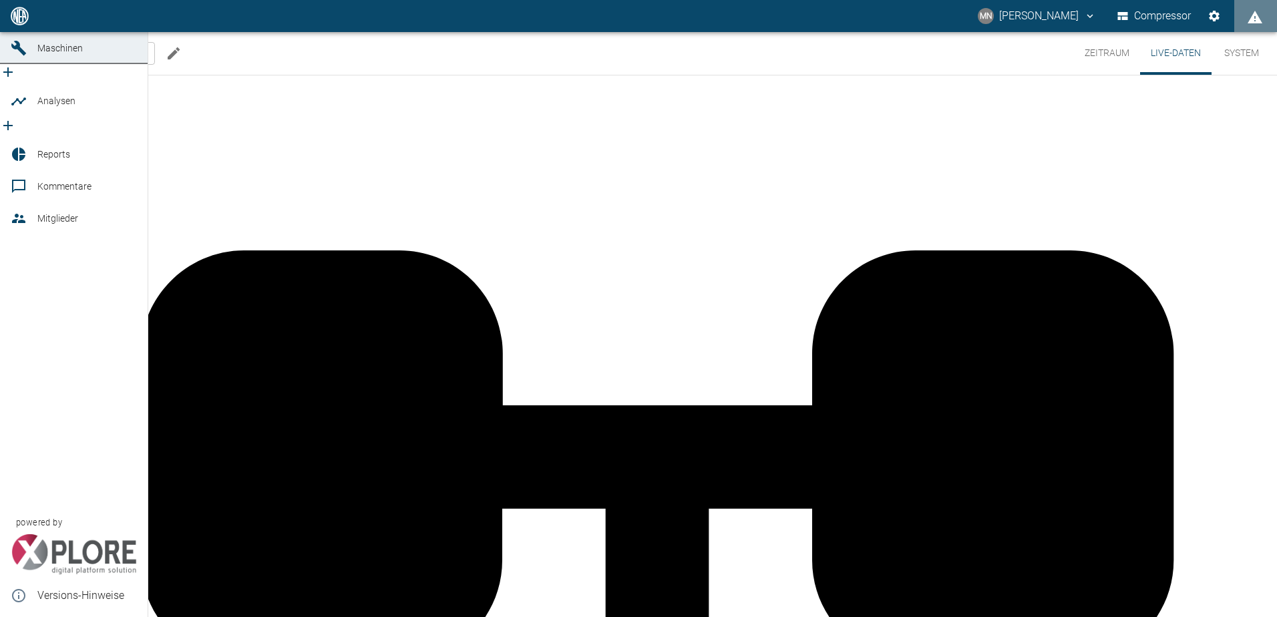
click at [22, 56] on icon at bounding box center [19, 48] width 16 height 16
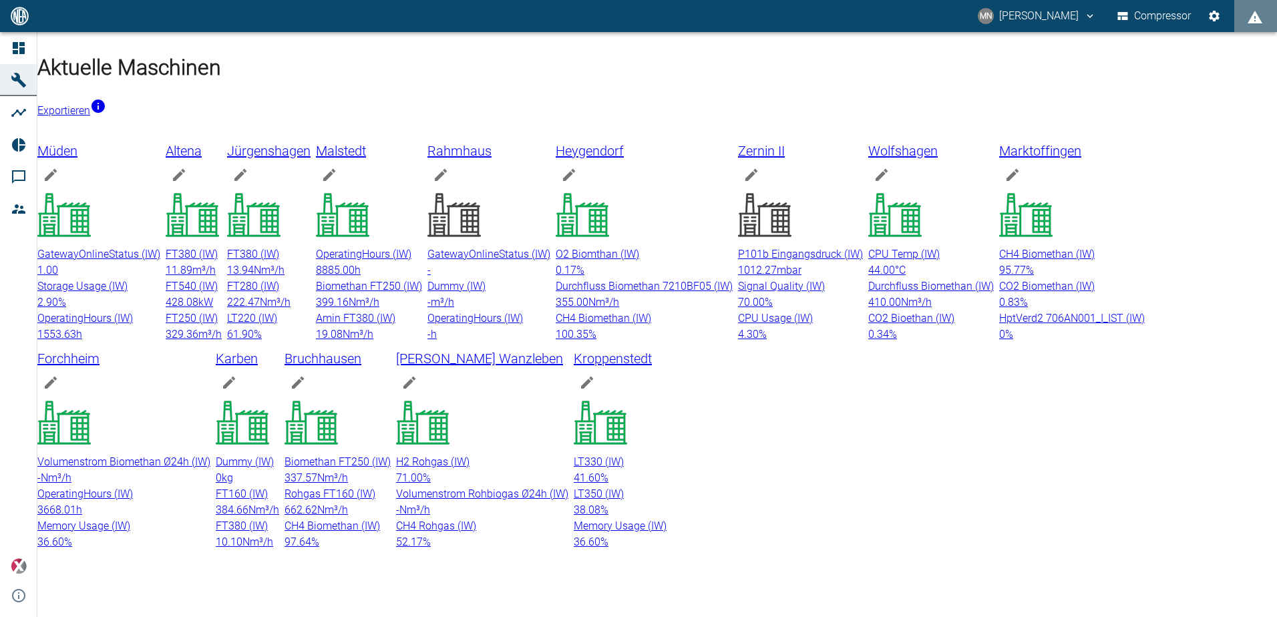
click at [999, 279] on div "CH4 Biomethan (IW) 95.77 %" at bounding box center [1072, 263] width 146 height 32
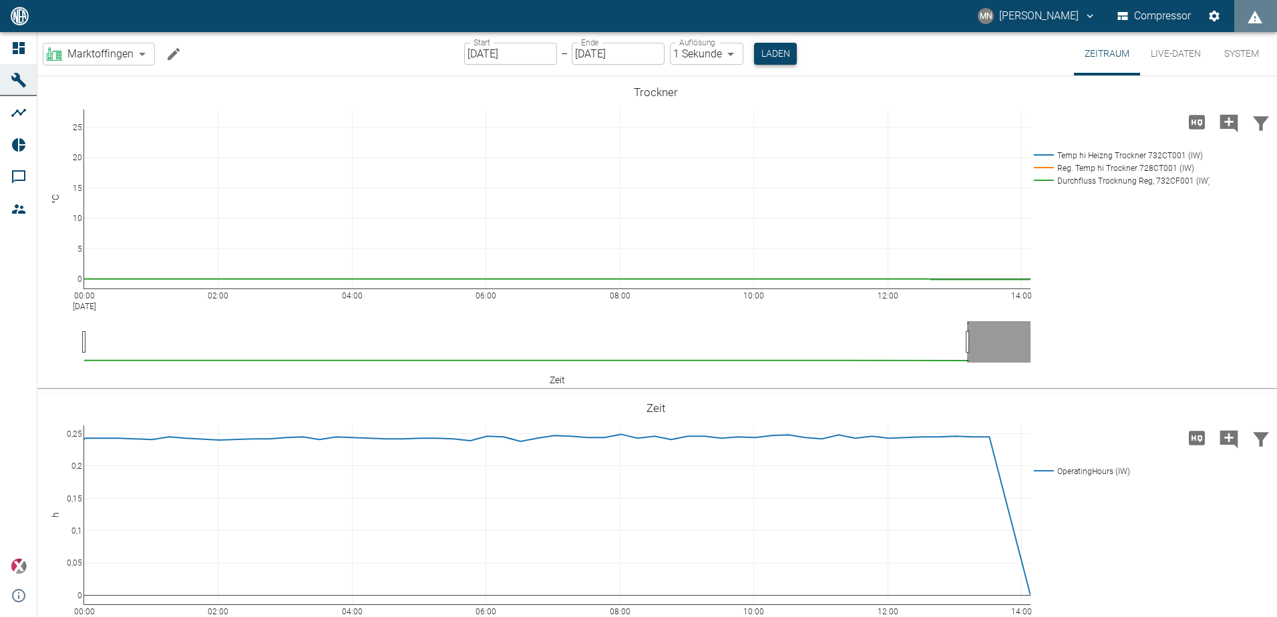
click at [774, 55] on button "Laden" at bounding box center [775, 54] width 43 height 22
click at [771, 55] on button "Laden" at bounding box center [775, 54] width 43 height 22
